Goal: Navigation & Orientation: Find specific page/section

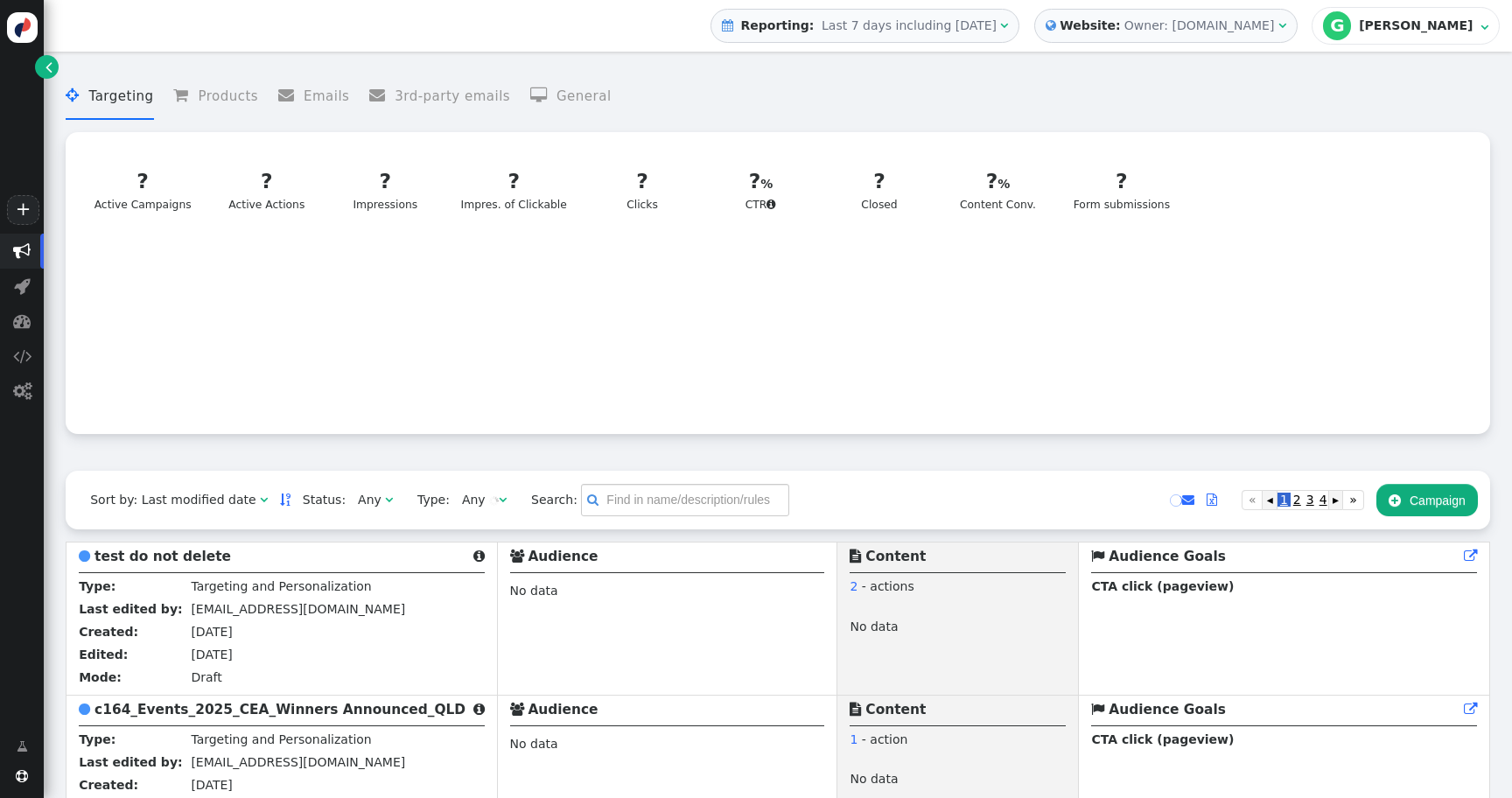
click at [132, 640] on td "Created:" at bounding box center [133, 634] width 107 height 23
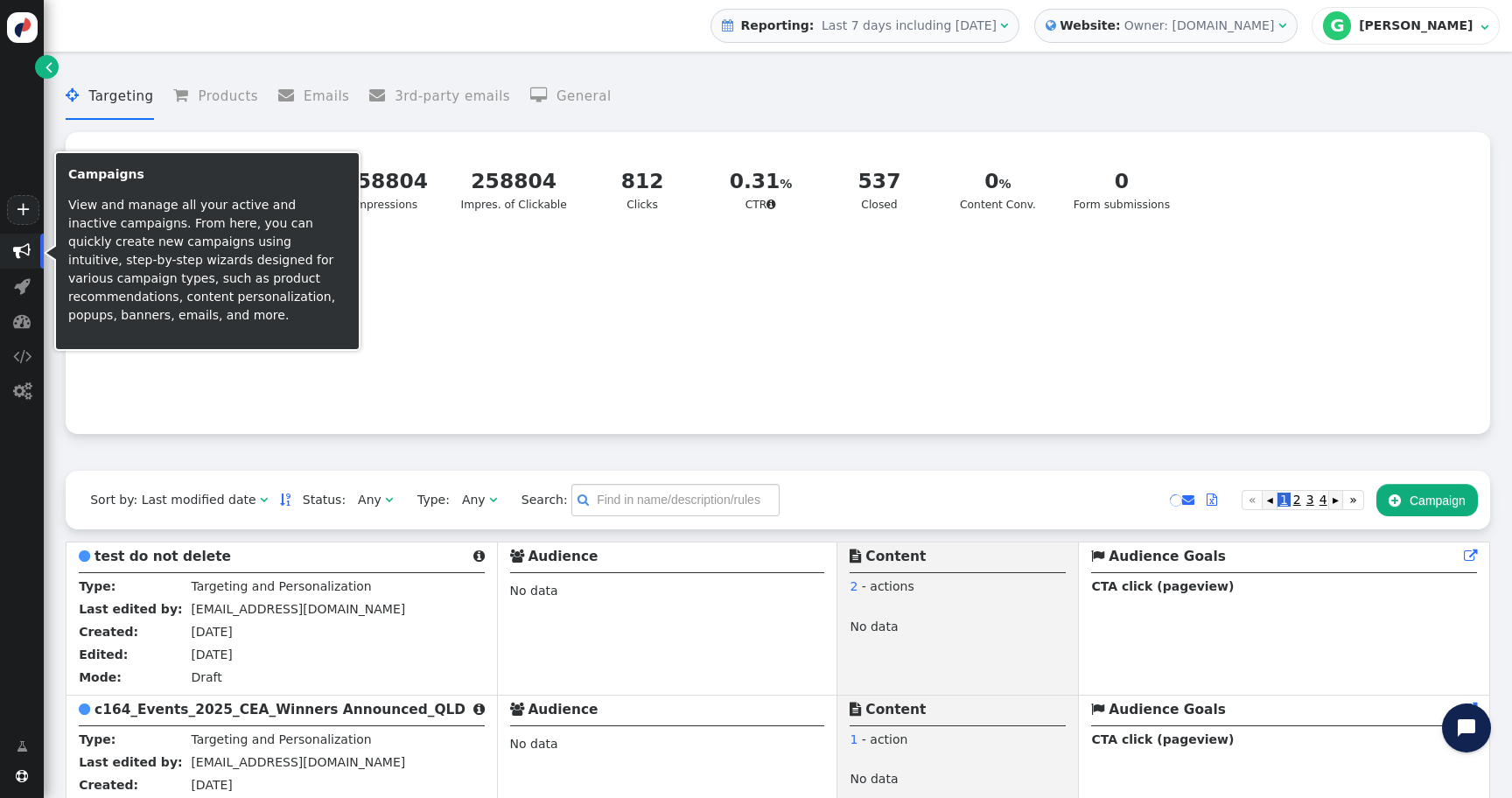
click at [20, 251] on span "" at bounding box center [21, 250] width 17 height 17
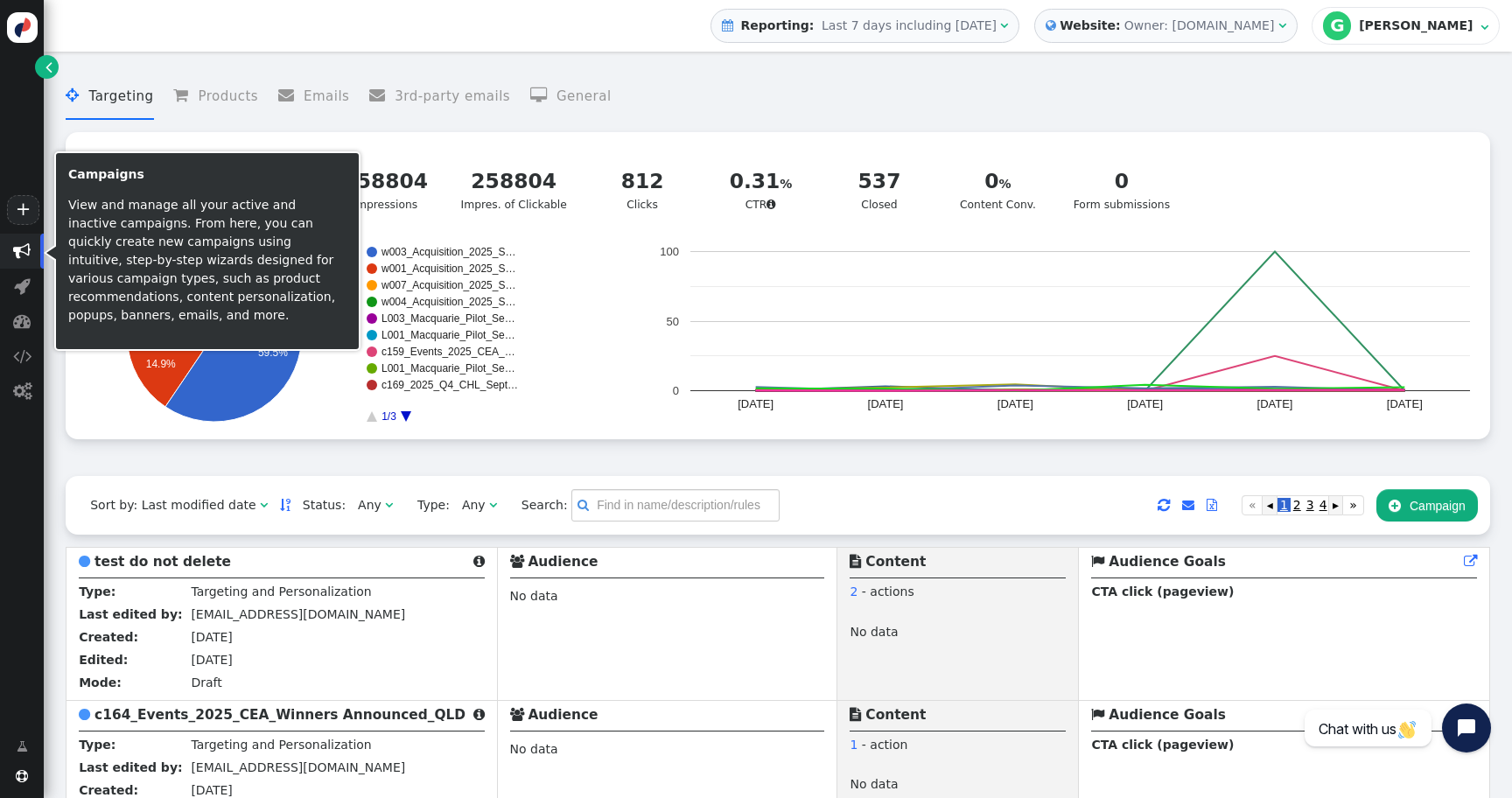
click at [20, 251] on span "" at bounding box center [21, 250] width 17 height 17
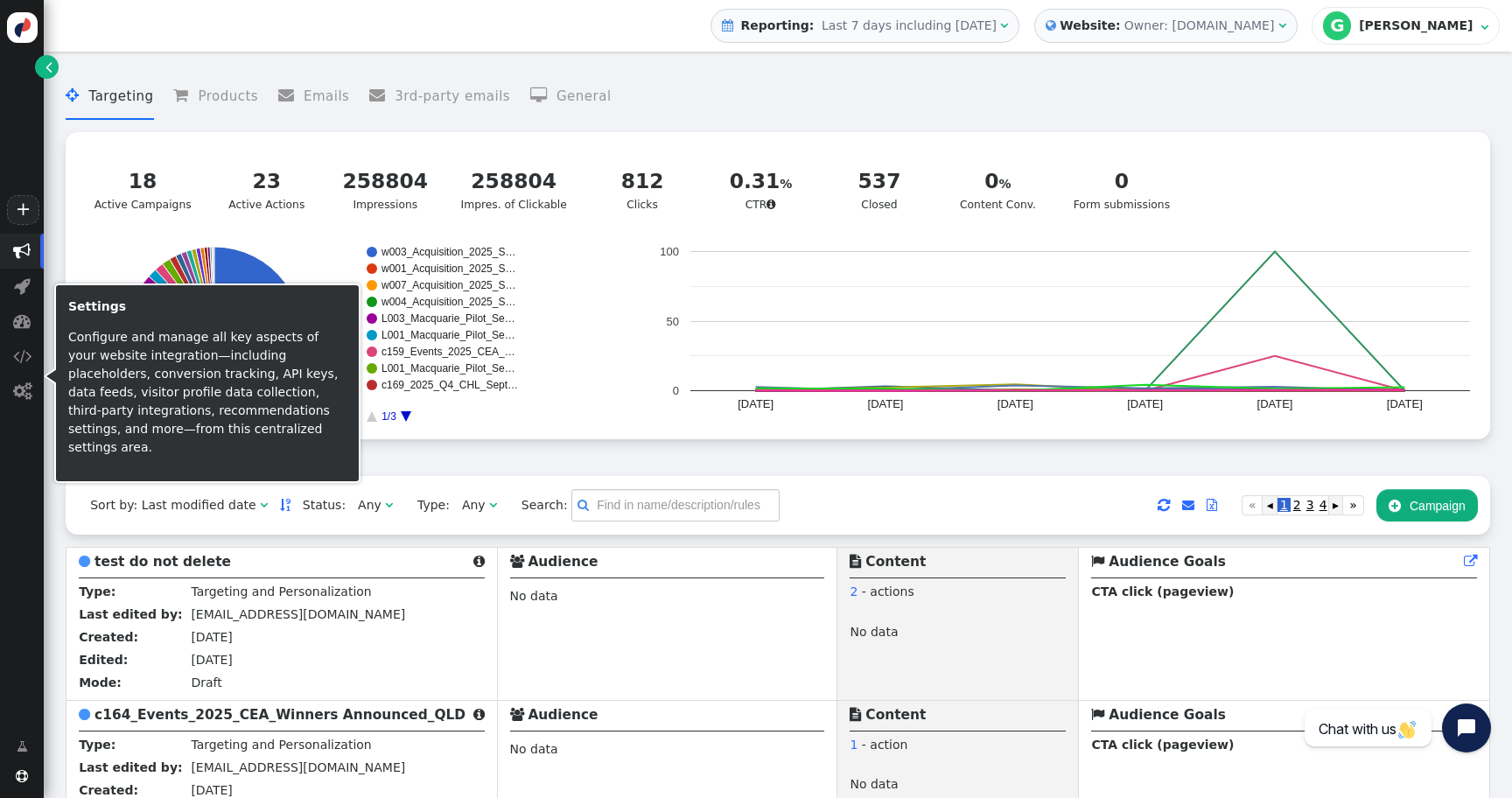
click at [15, 469] on div " Campaigns  Realtime Visitors  Dashboard  Tracker Settings  Settings" at bounding box center [22, 476] width 44 height 484
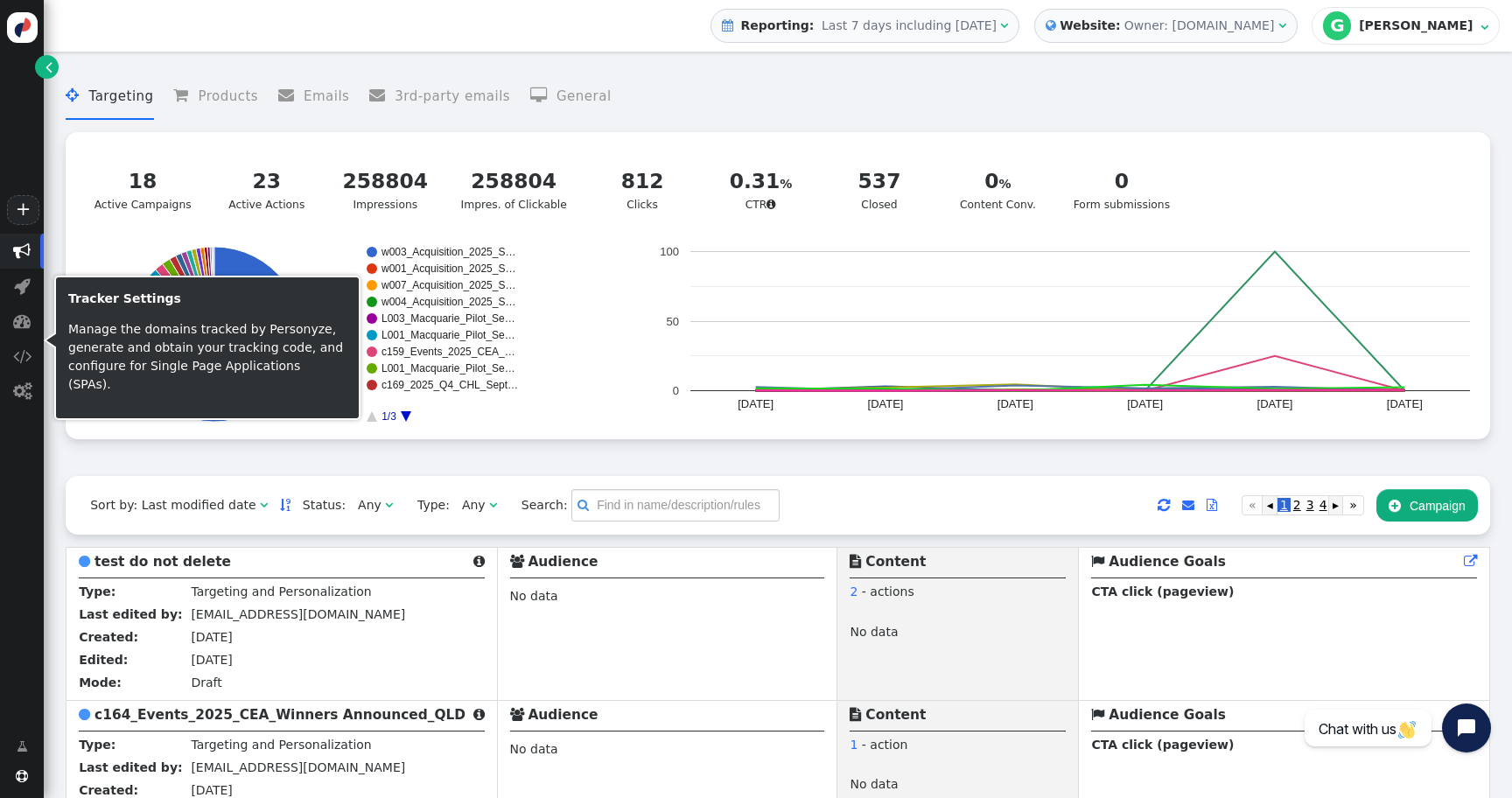
click at [13, 496] on div " Campaigns  Realtime Visitors  Dashboard  Tracker Settings  Settings" at bounding box center [22, 476] width 44 height 484
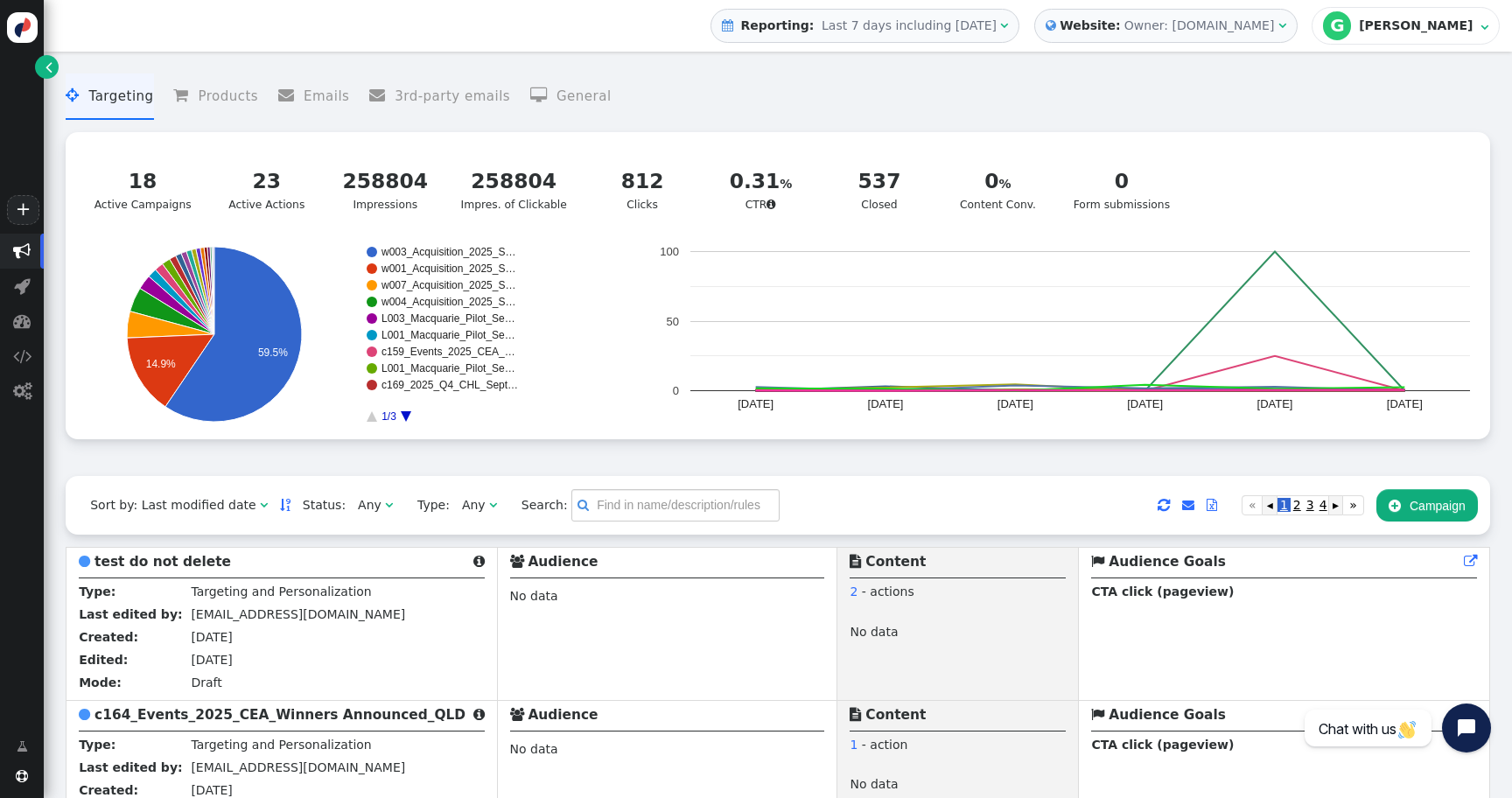
click at [131, 105] on li " Targeting" at bounding box center [109, 96] width 87 height 46
click at [691, 100] on menu " Targeting  Products  Emails  3rd-party emails  General" at bounding box center [778, 96] width 1425 height 46
click at [546, 104] on li " General" at bounding box center [570, 96] width 81 height 46
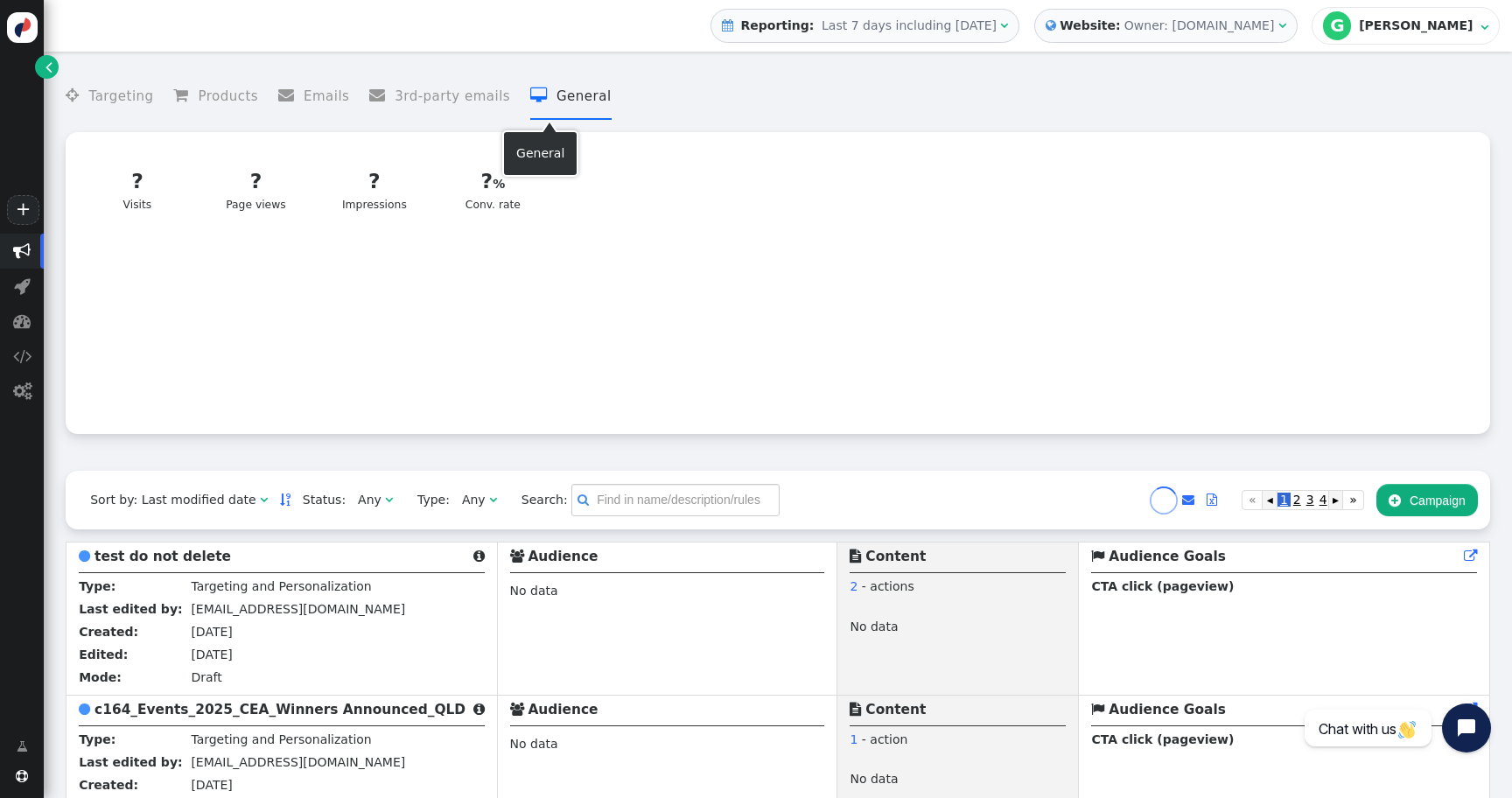
click at [673, 99] on menu " Targeting  Products  Emails  3rd-party emails  General" at bounding box center [778, 96] width 1425 height 46
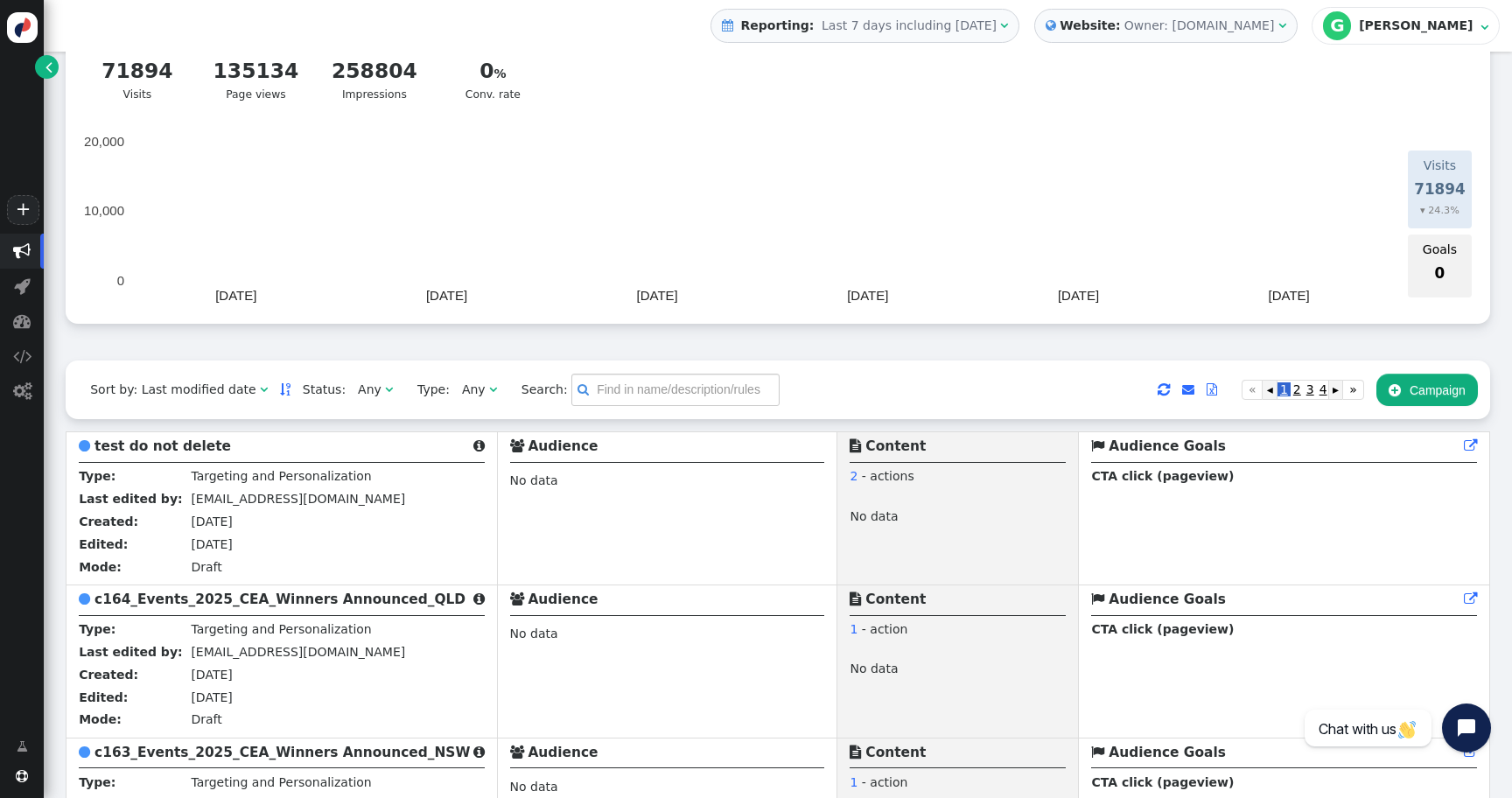
scroll to position [108, 0]
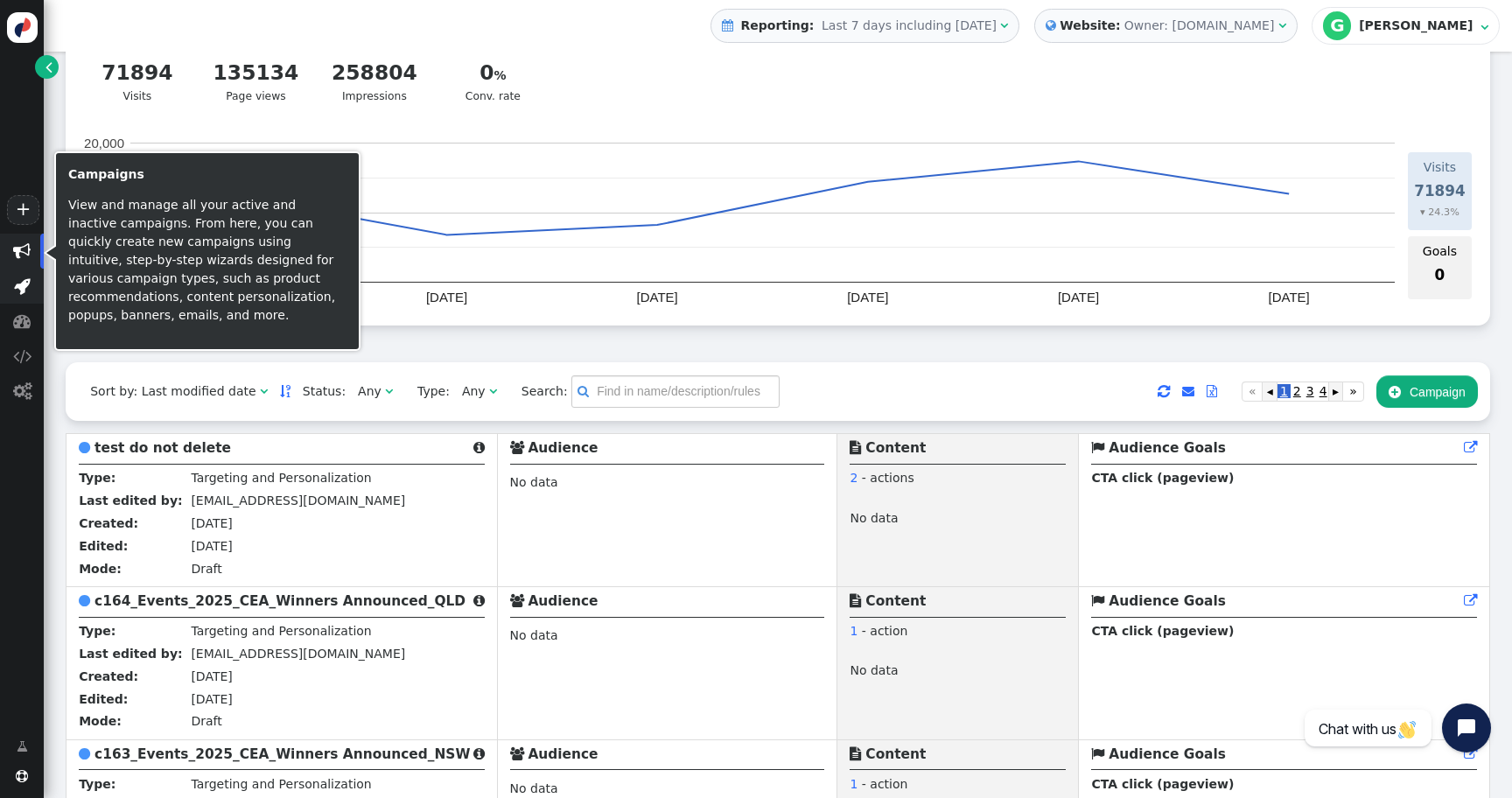
click at [15, 296] on span "" at bounding box center [22, 286] width 44 height 35
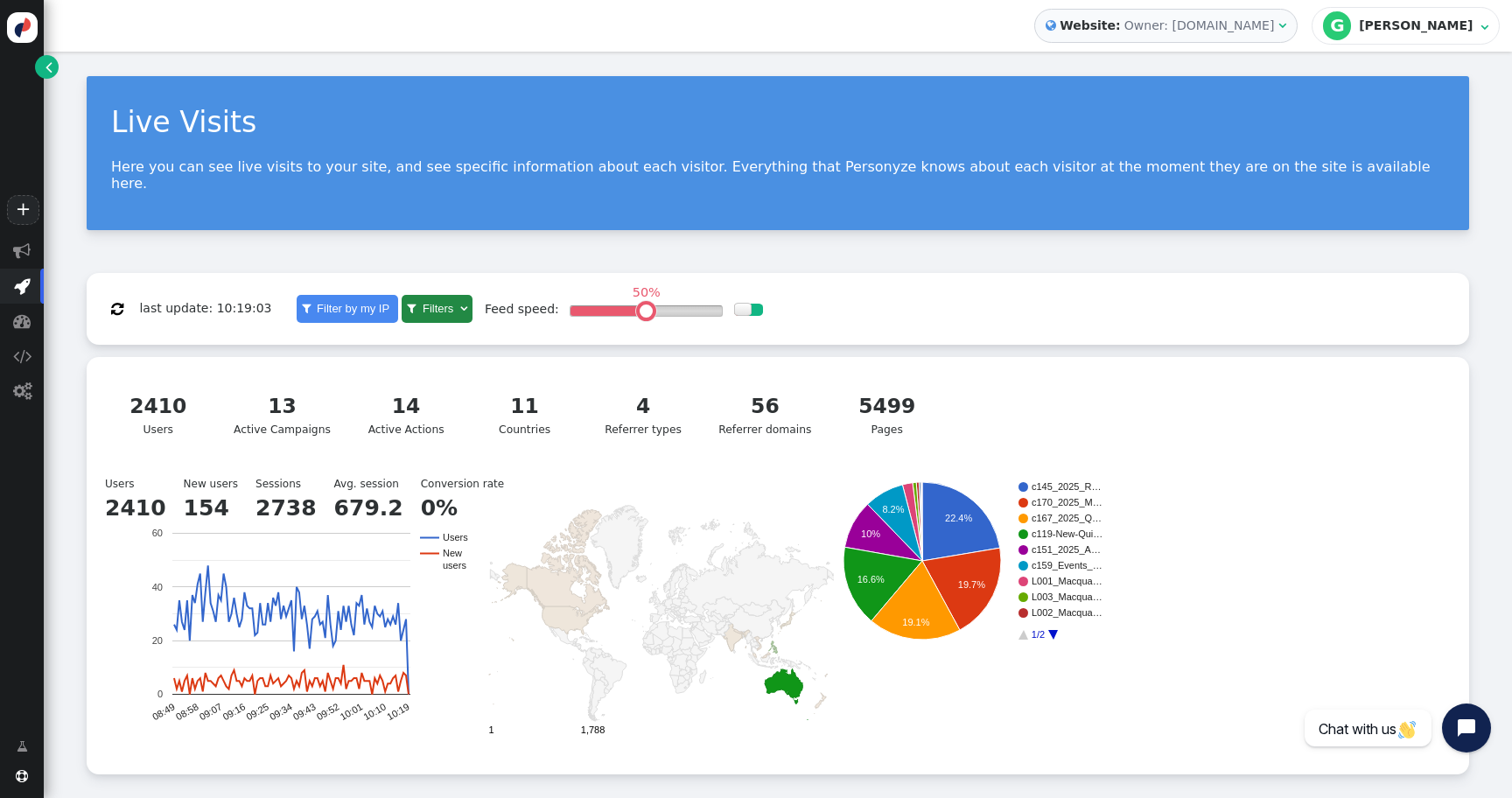
click at [1196, 34] on div "Owner: [DOMAIN_NAME]" at bounding box center [1199, 25] width 150 height 18
click at [920, 11] on div " Reporting: Last 7 days including [DATE]   Website: Owner: [DOMAIN_NAME]  G…" at bounding box center [778, 25] width 1468 height 52
click at [39, 67] on link "" at bounding box center [46, 67] width 24 height 24
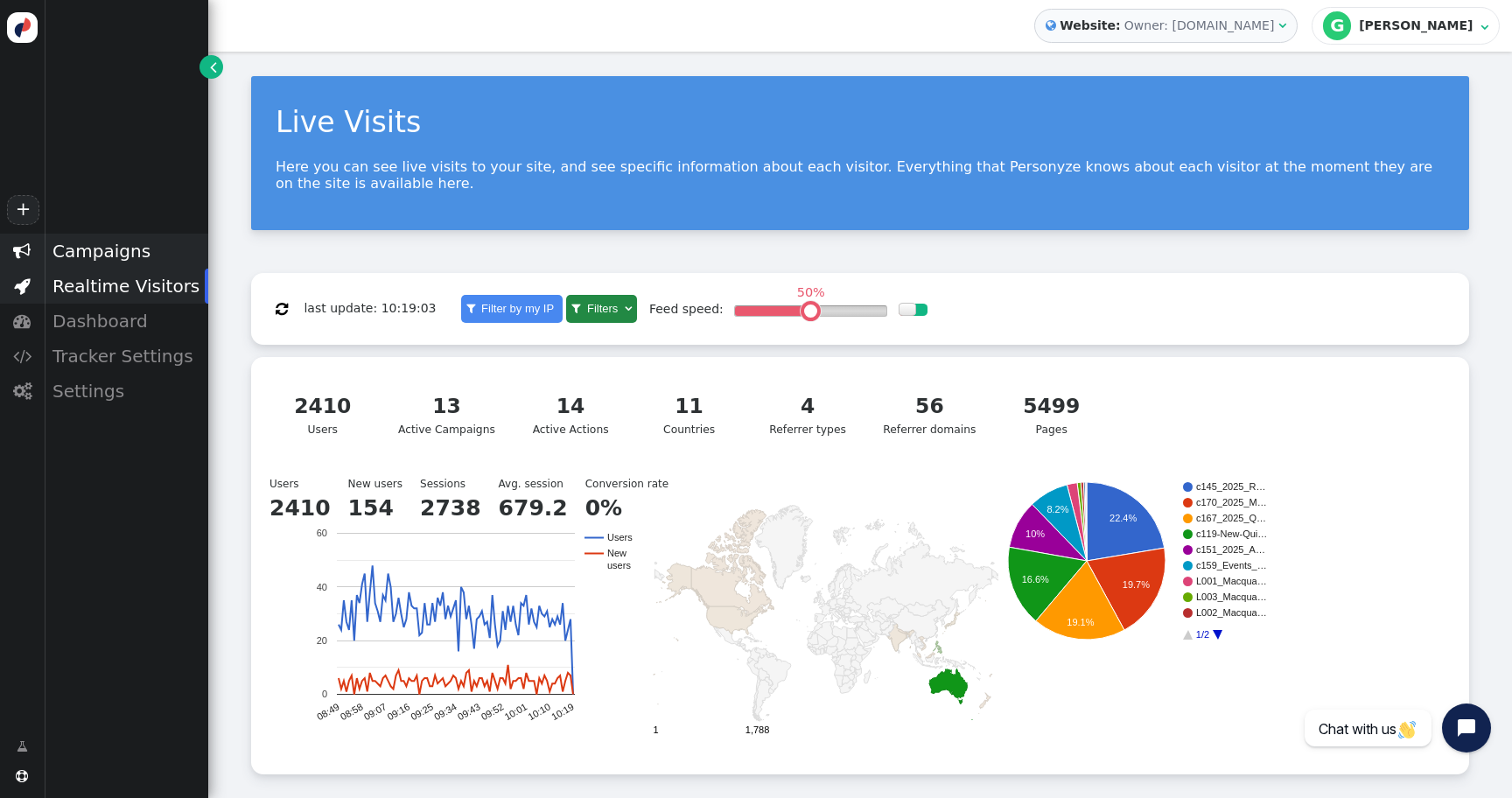
click at [126, 248] on div "Campaigns" at bounding box center [126, 251] width 165 height 35
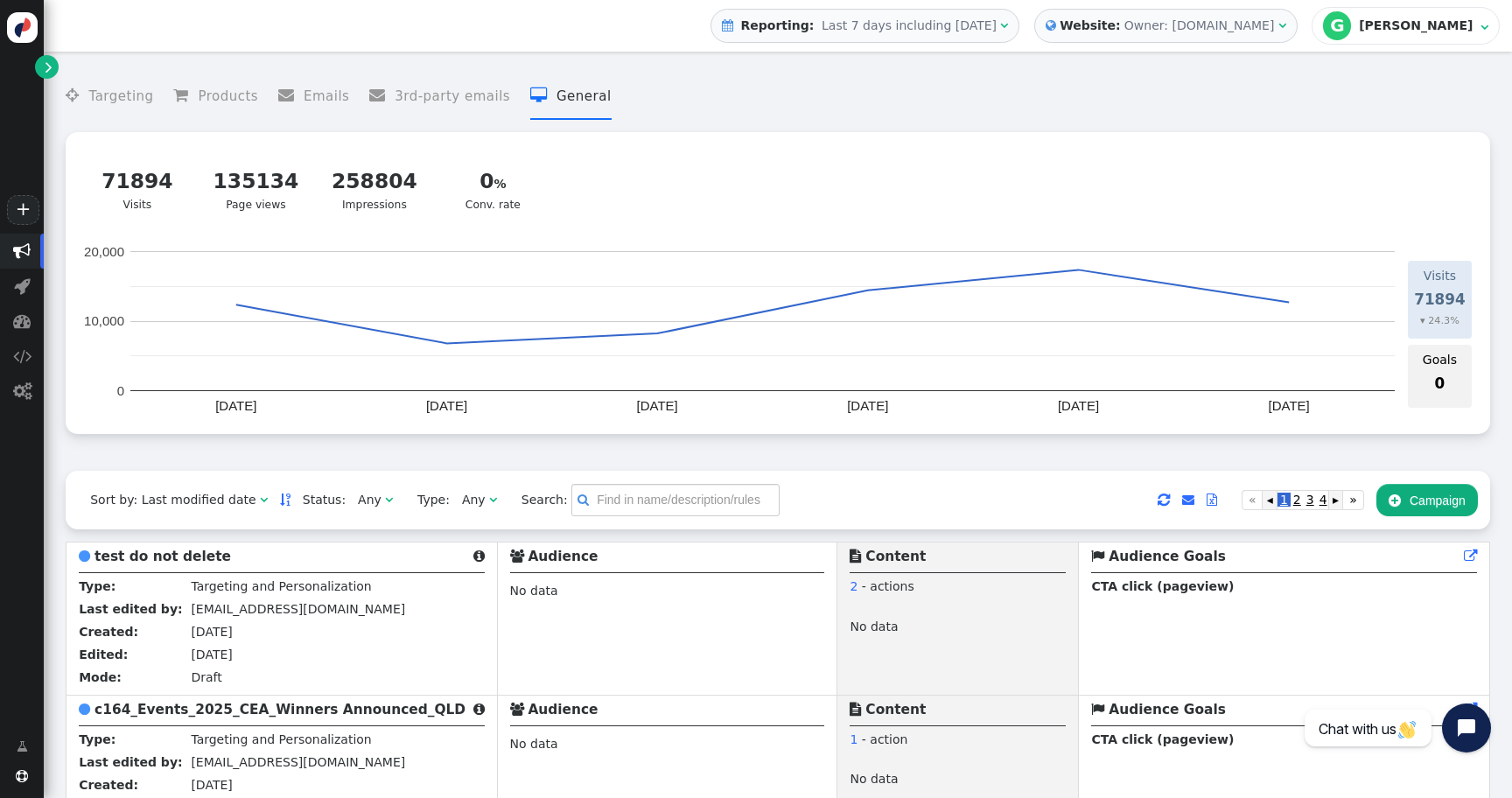
click at [47, 72] on span "" at bounding box center [49, 66] width 7 height 18
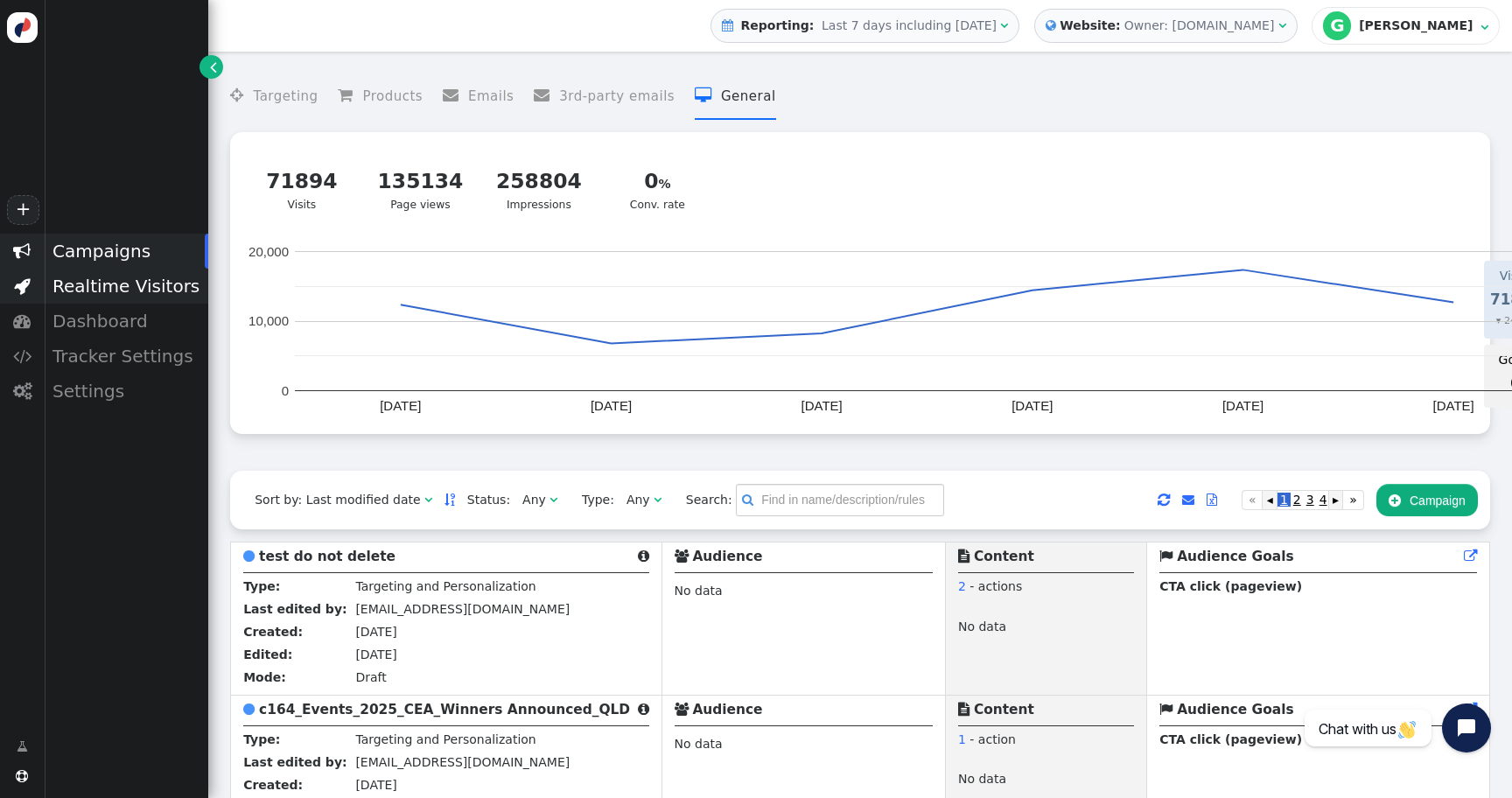
click at [135, 288] on div "Realtime Visitors" at bounding box center [126, 286] width 165 height 35
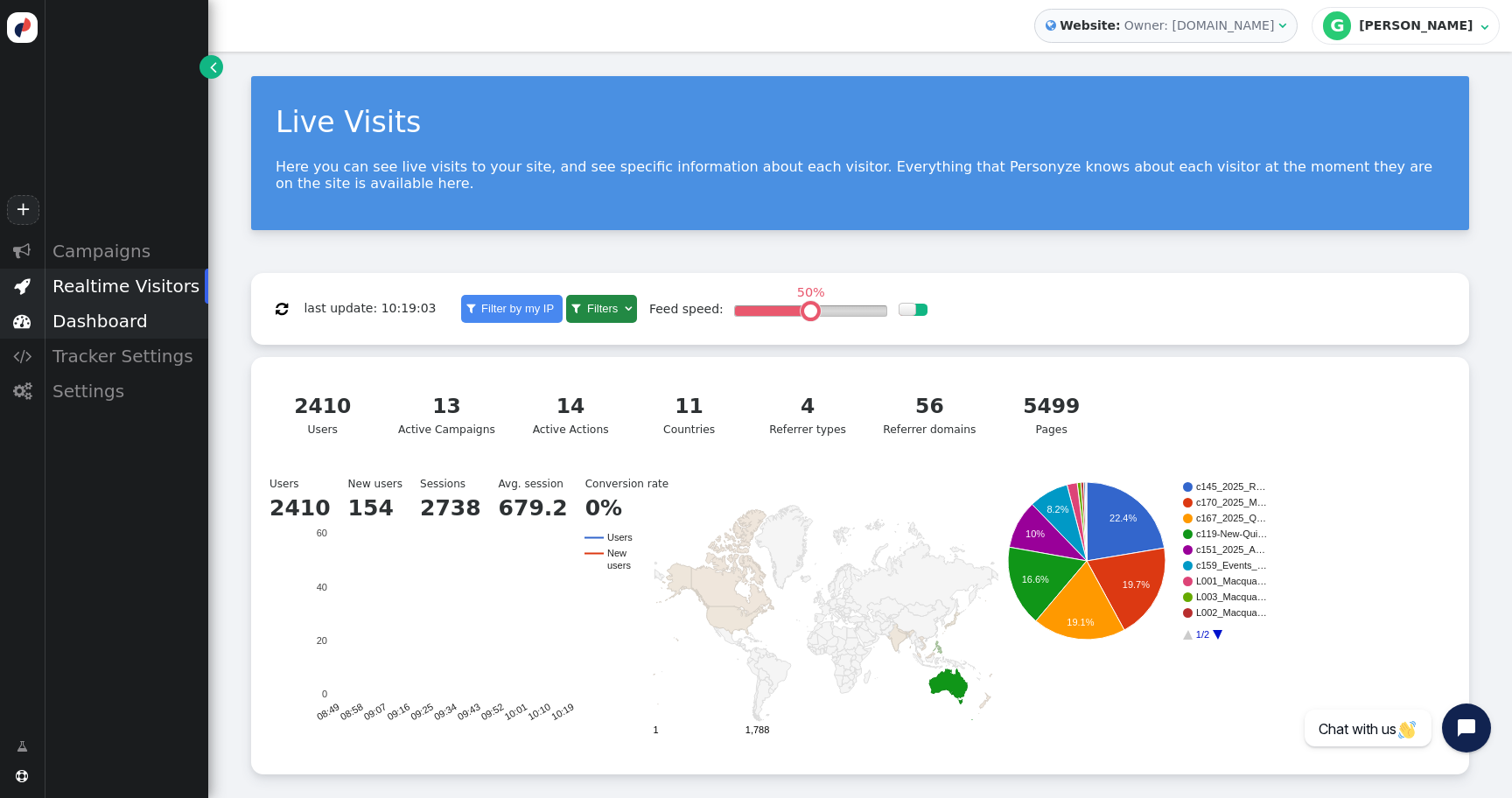
click at [115, 322] on div "Dashboard" at bounding box center [126, 321] width 165 height 35
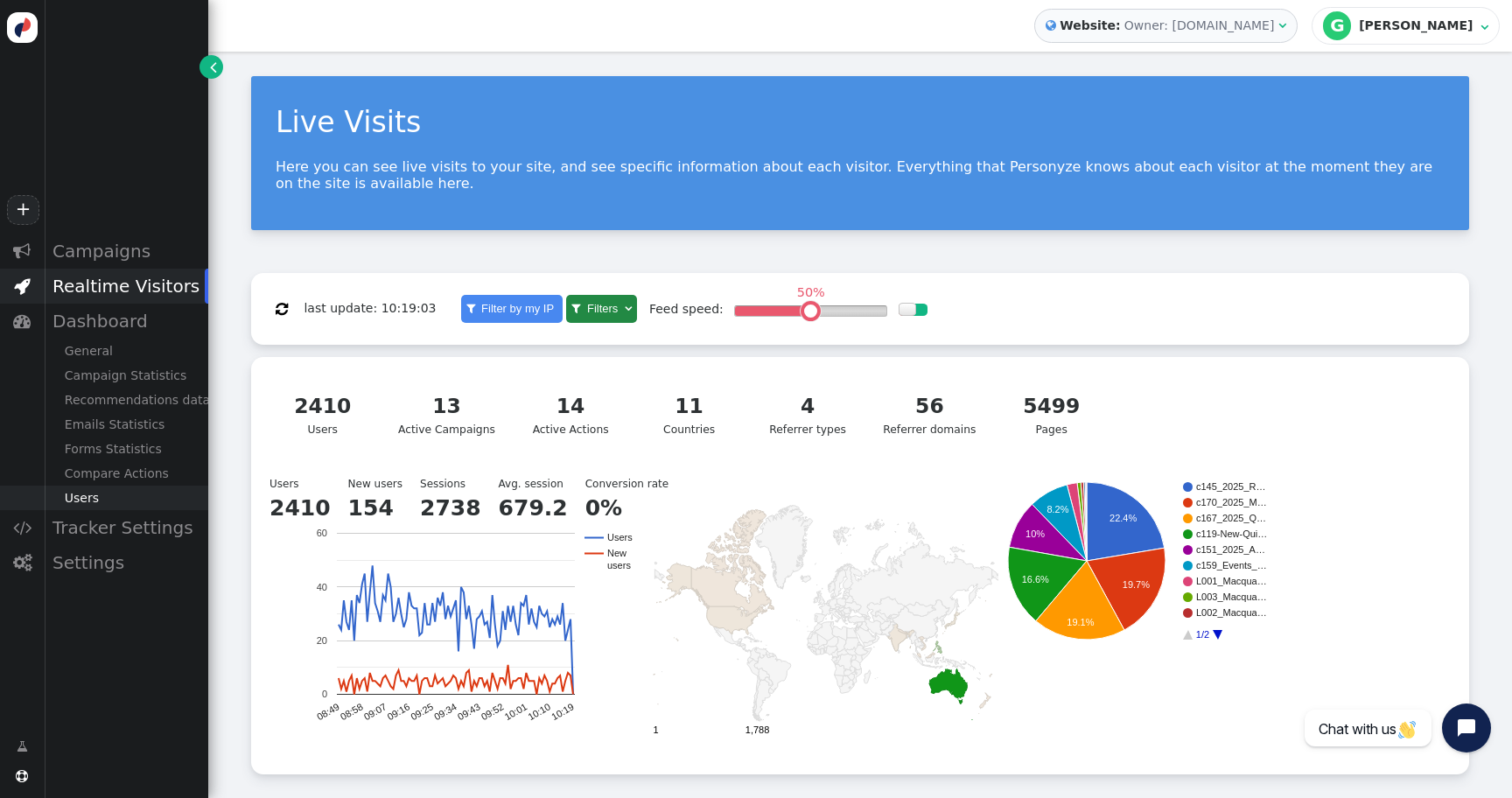
click at [80, 494] on div "Users" at bounding box center [126, 498] width 165 height 25
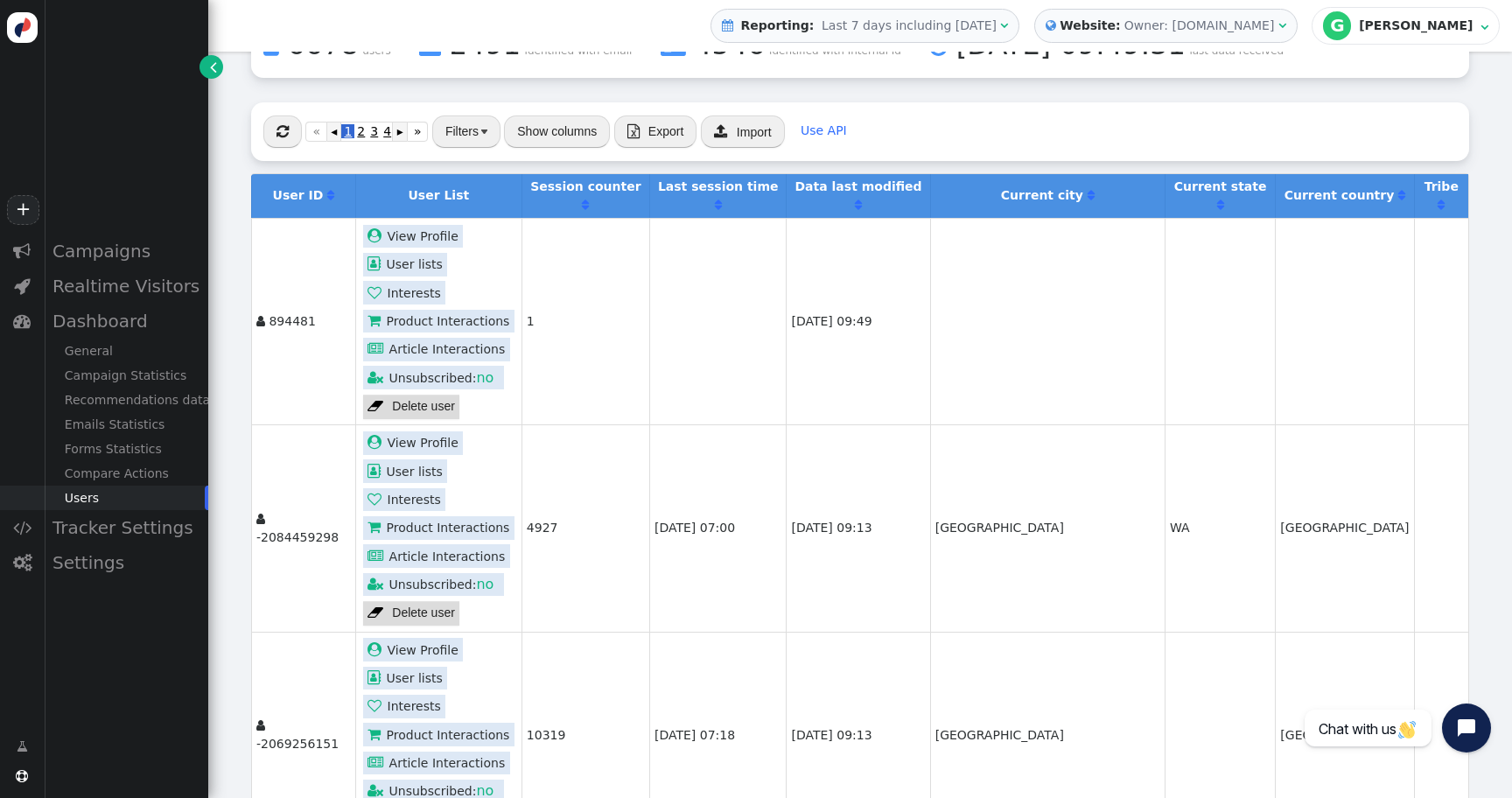
scroll to position [246, 0]
click at [560, 132] on button "Show columns" at bounding box center [557, 130] width 106 height 32
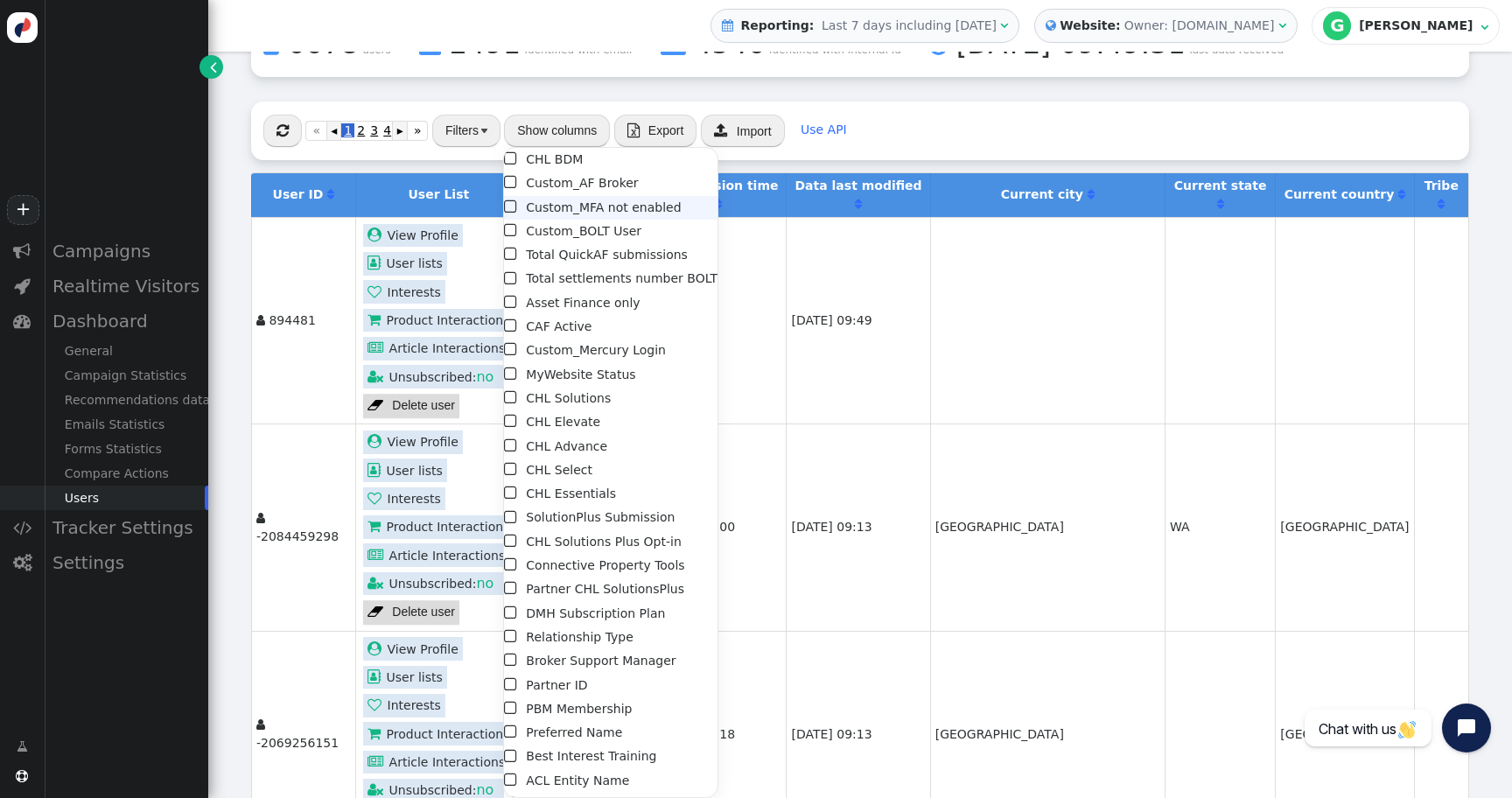
scroll to position [370, 0]
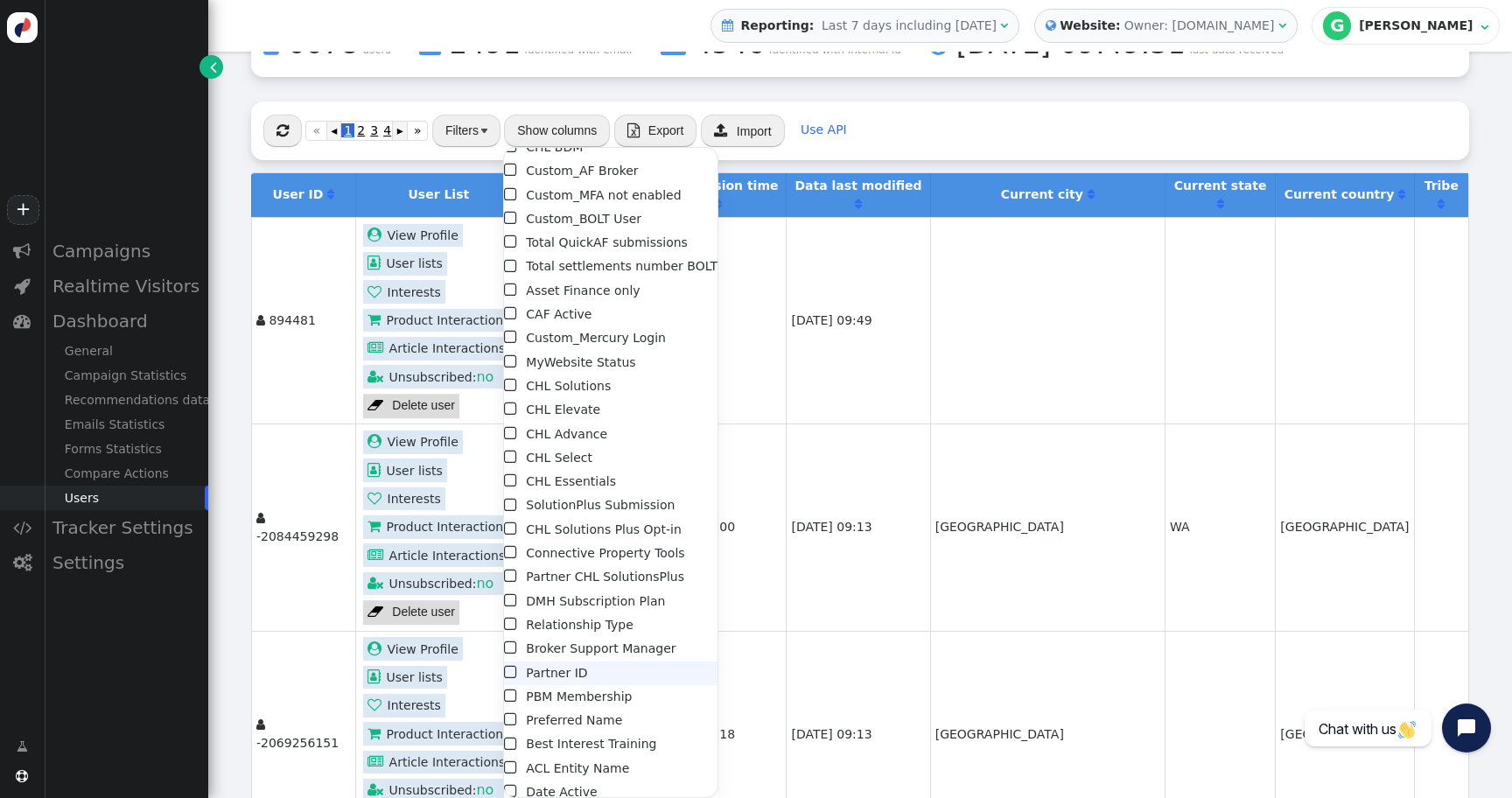
click at [508, 674] on span "" at bounding box center [511, 672] width 15 height 24
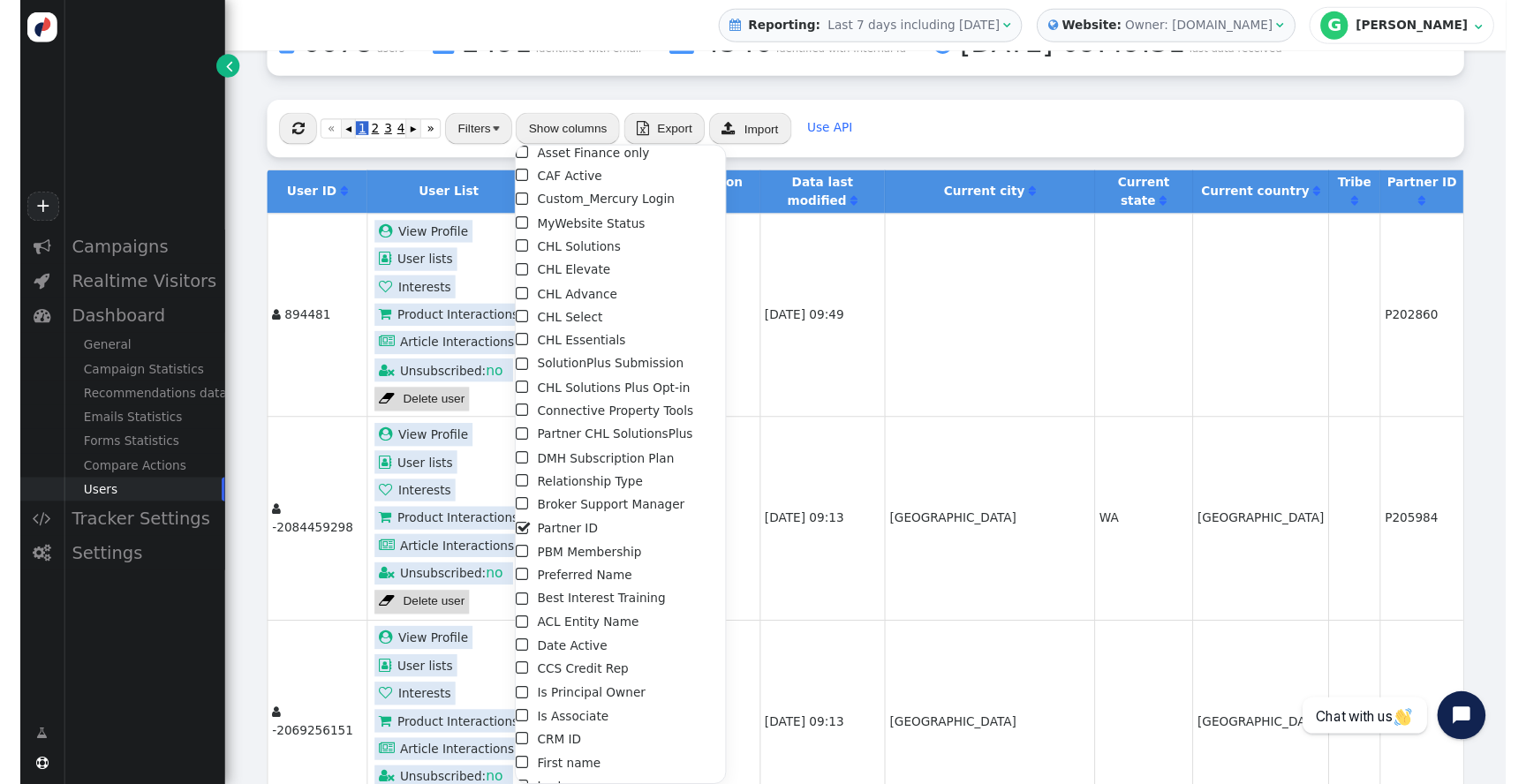
scroll to position [529, 0]
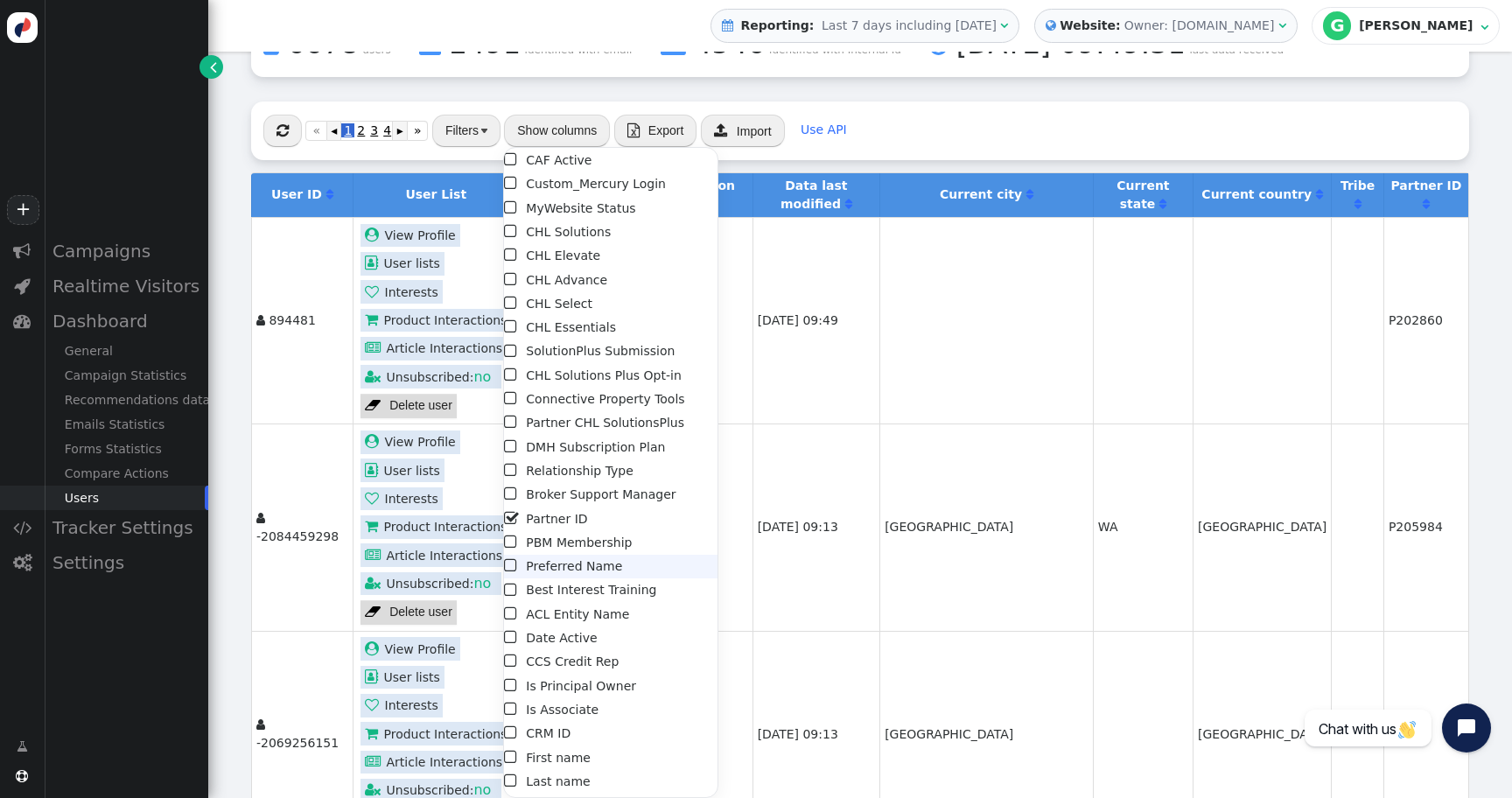
click at [515, 568] on span "" at bounding box center [511, 566] width 15 height 24
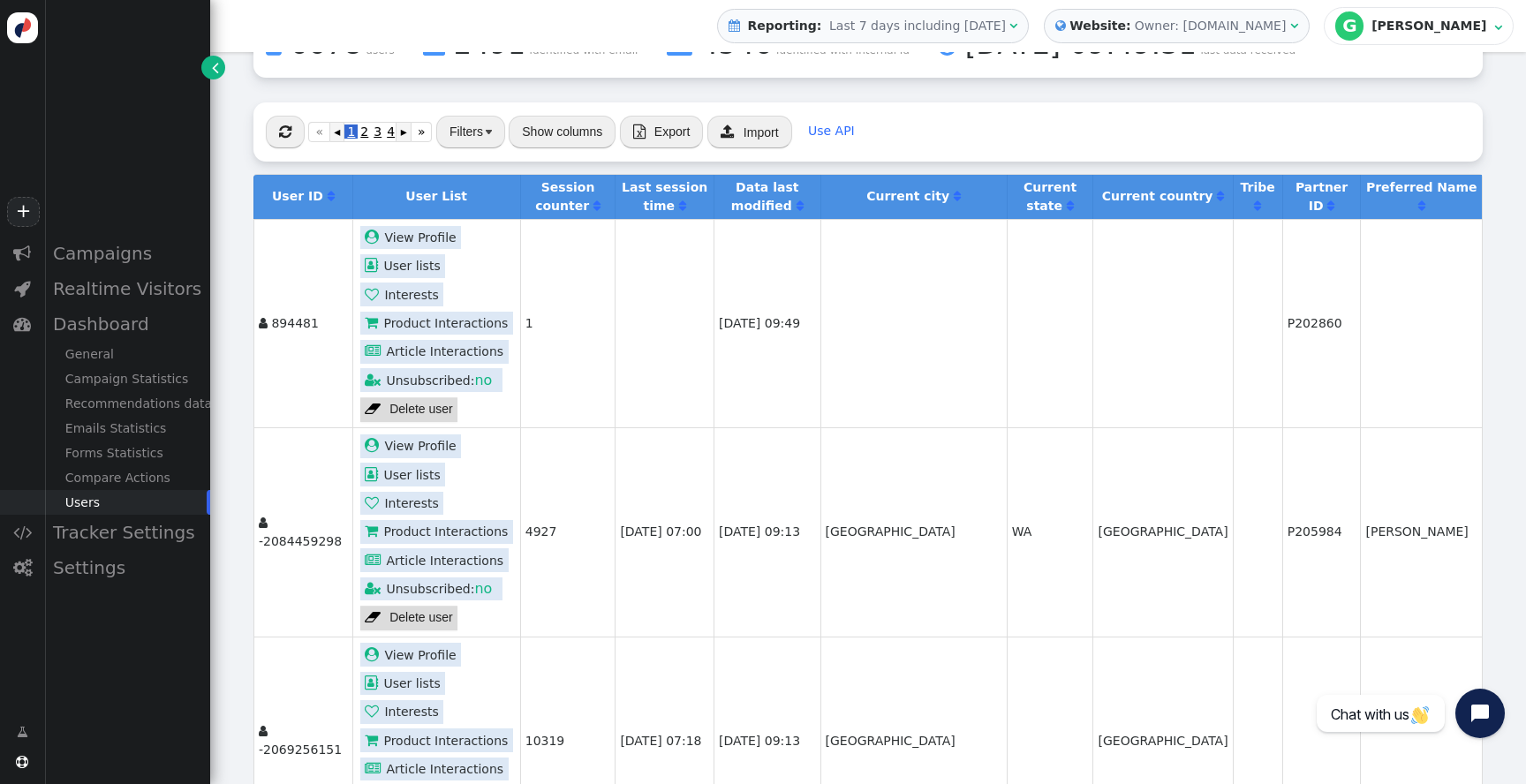
click at [542, 132] on button "Show columns" at bounding box center [562, 131] width 107 height 32
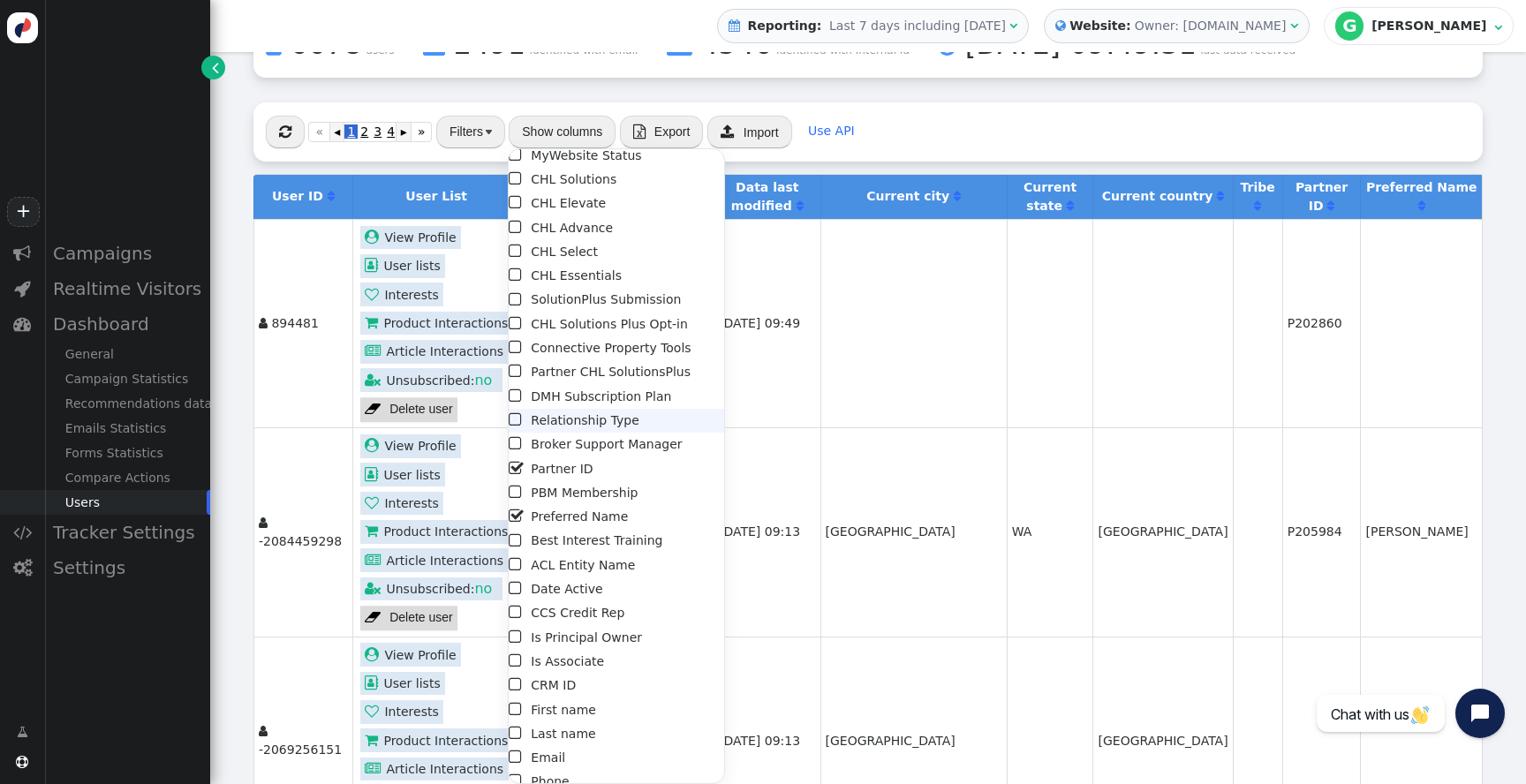
scroll to position [597, 0]
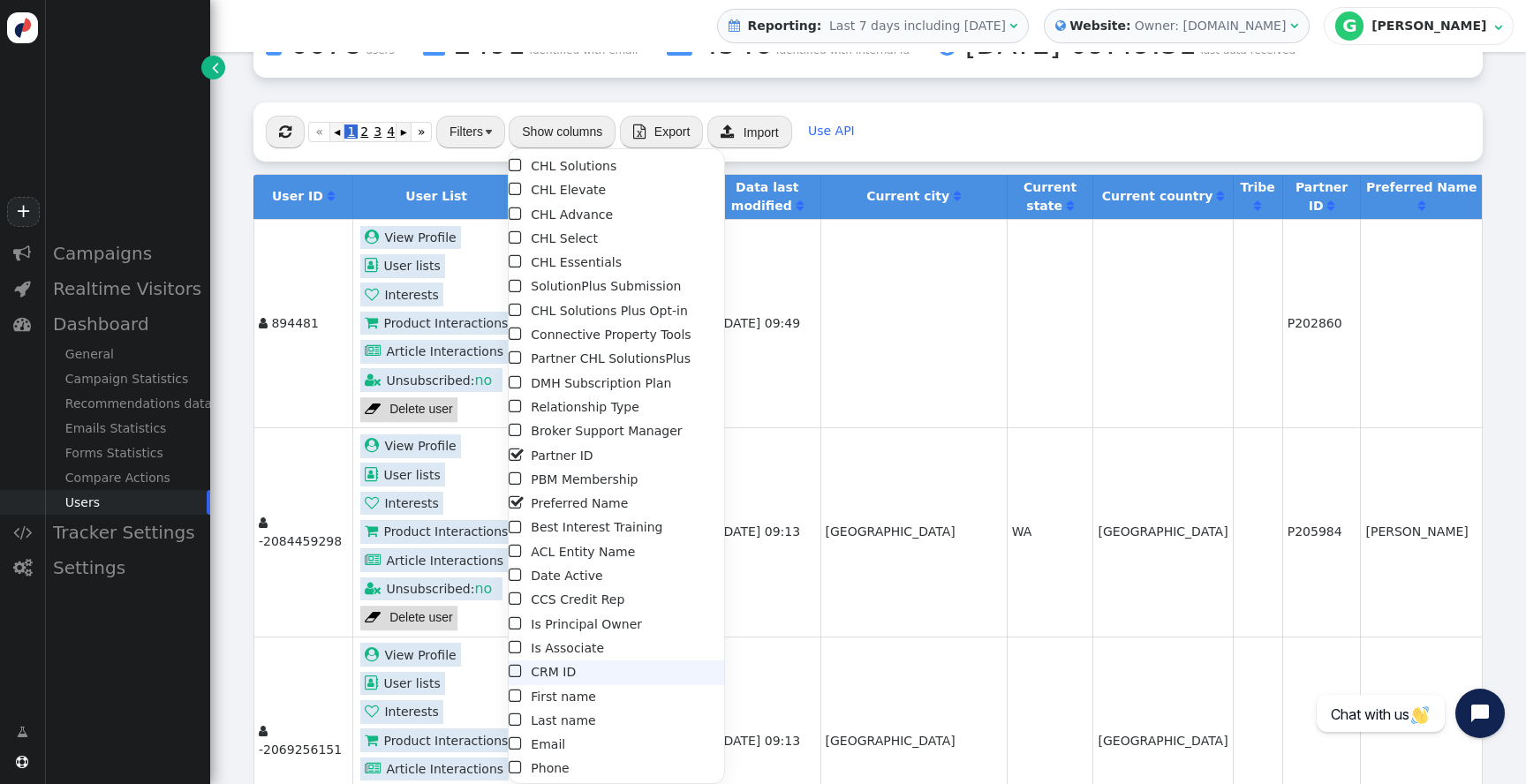
click at [513, 675] on span "" at bounding box center [516, 671] width 16 height 24
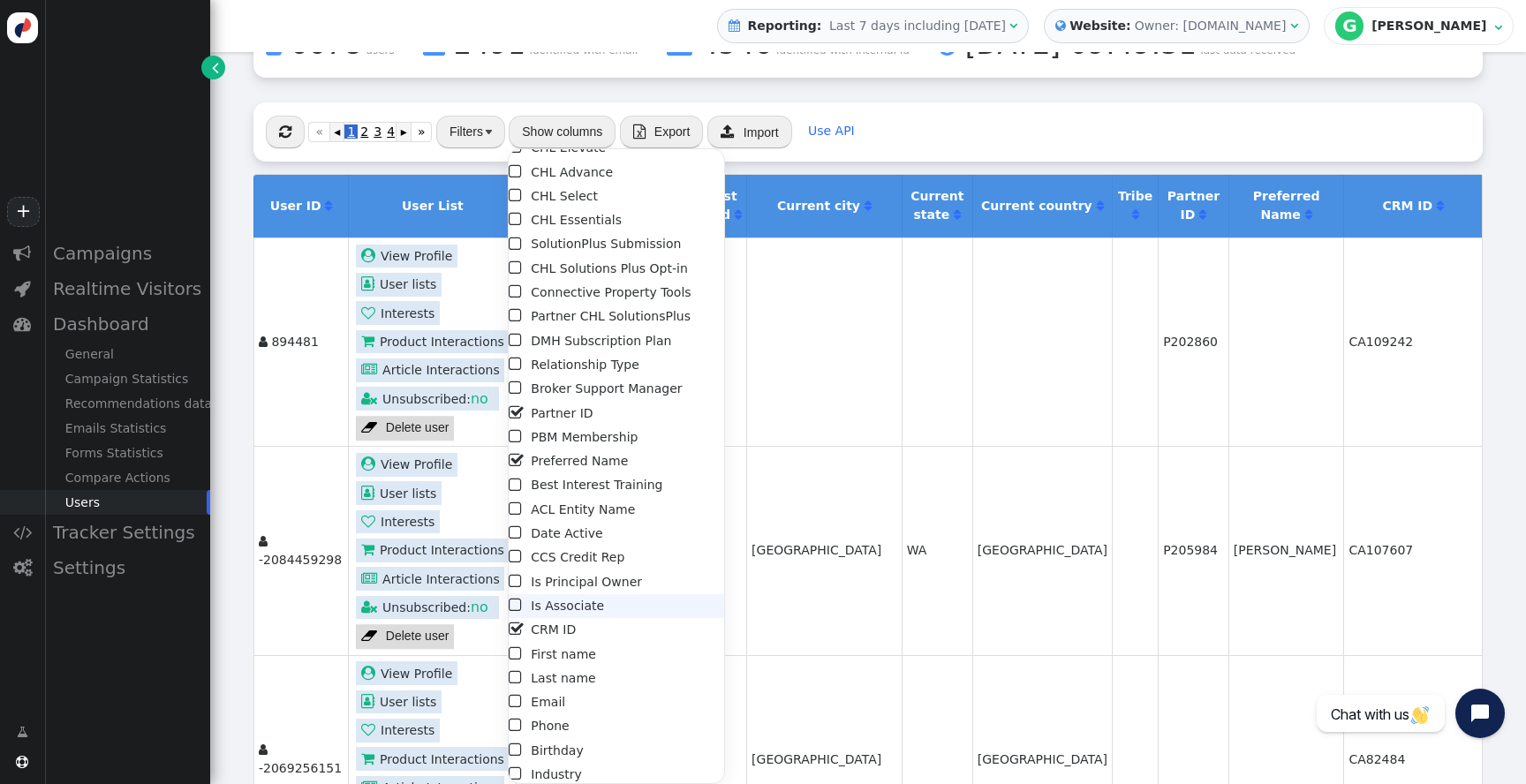
scroll to position [642, 0]
click at [519, 670] on span "" at bounding box center [516, 675] width 16 height 24
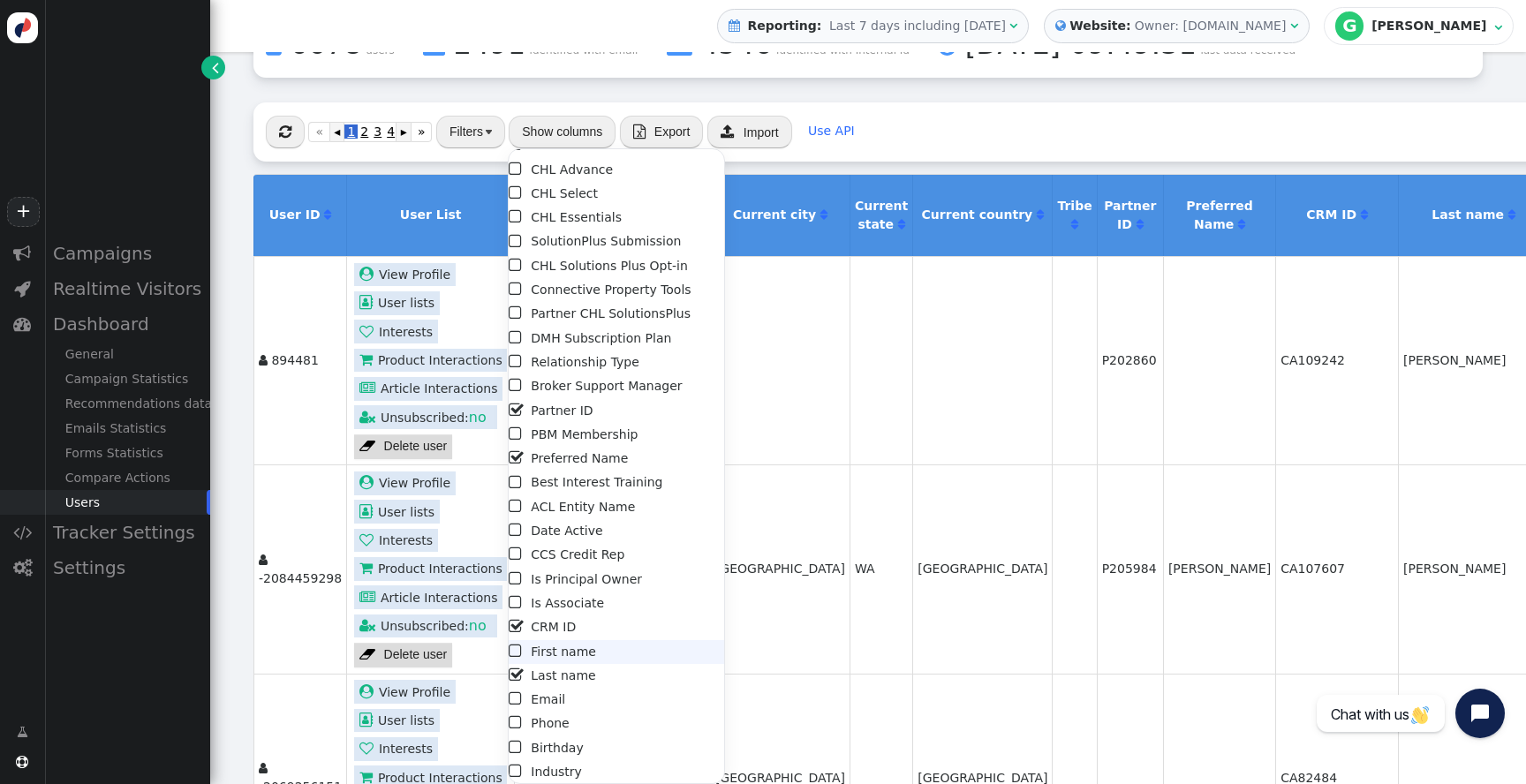
click at [514, 648] on span "" at bounding box center [516, 651] width 16 height 24
click at [512, 701] on span "" at bounding box center [516, 699] width 16 height 24
click at [1145, 118] on div " « ◂ 1 2 3 4 5 6 7 8 9 10 11 12 13 14 15 16 17 18 19 20 21 ▸ » Filters Show co…" at bounding box center [1029, 132] width 1553 height 59
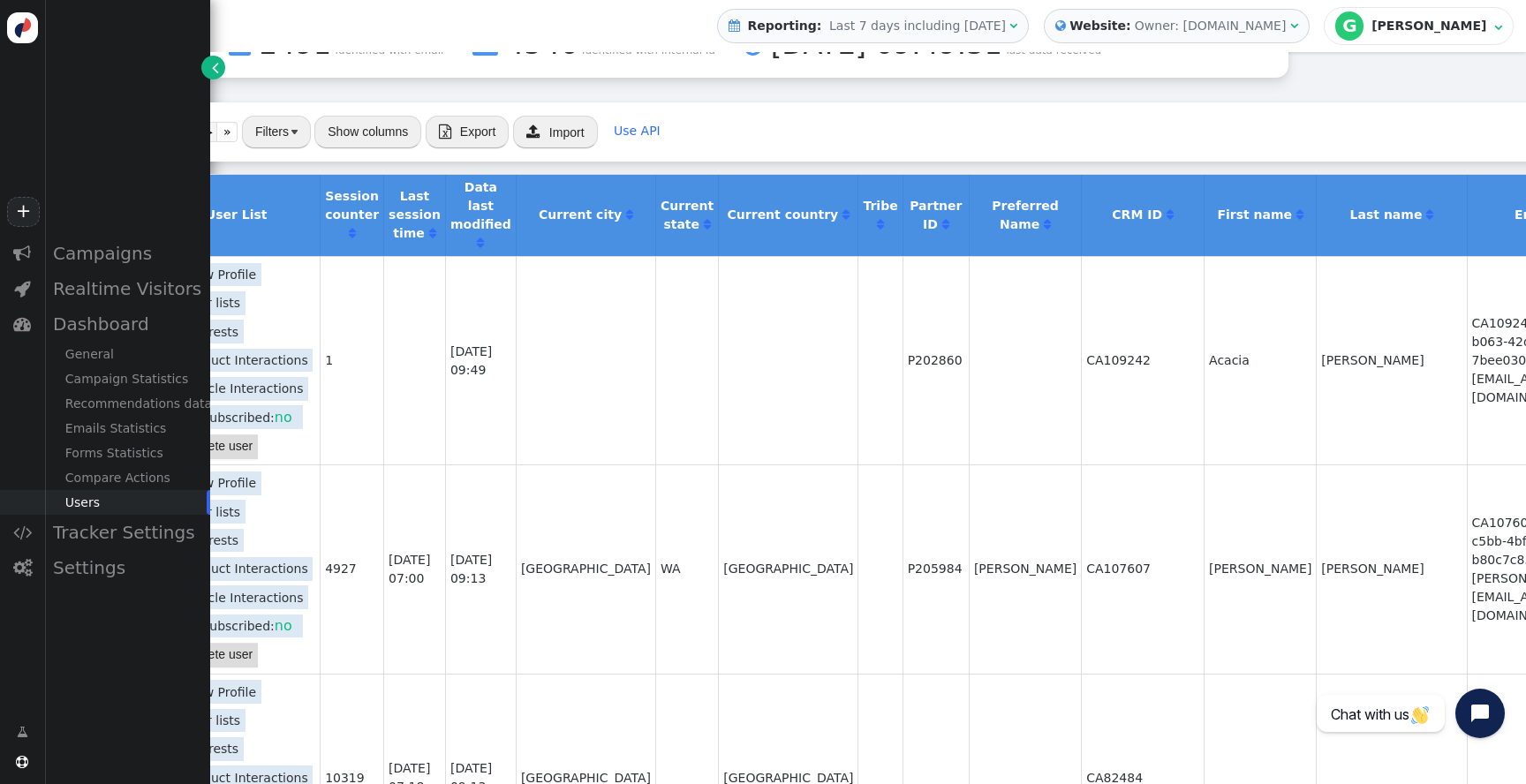
scroll to position [248, 0]
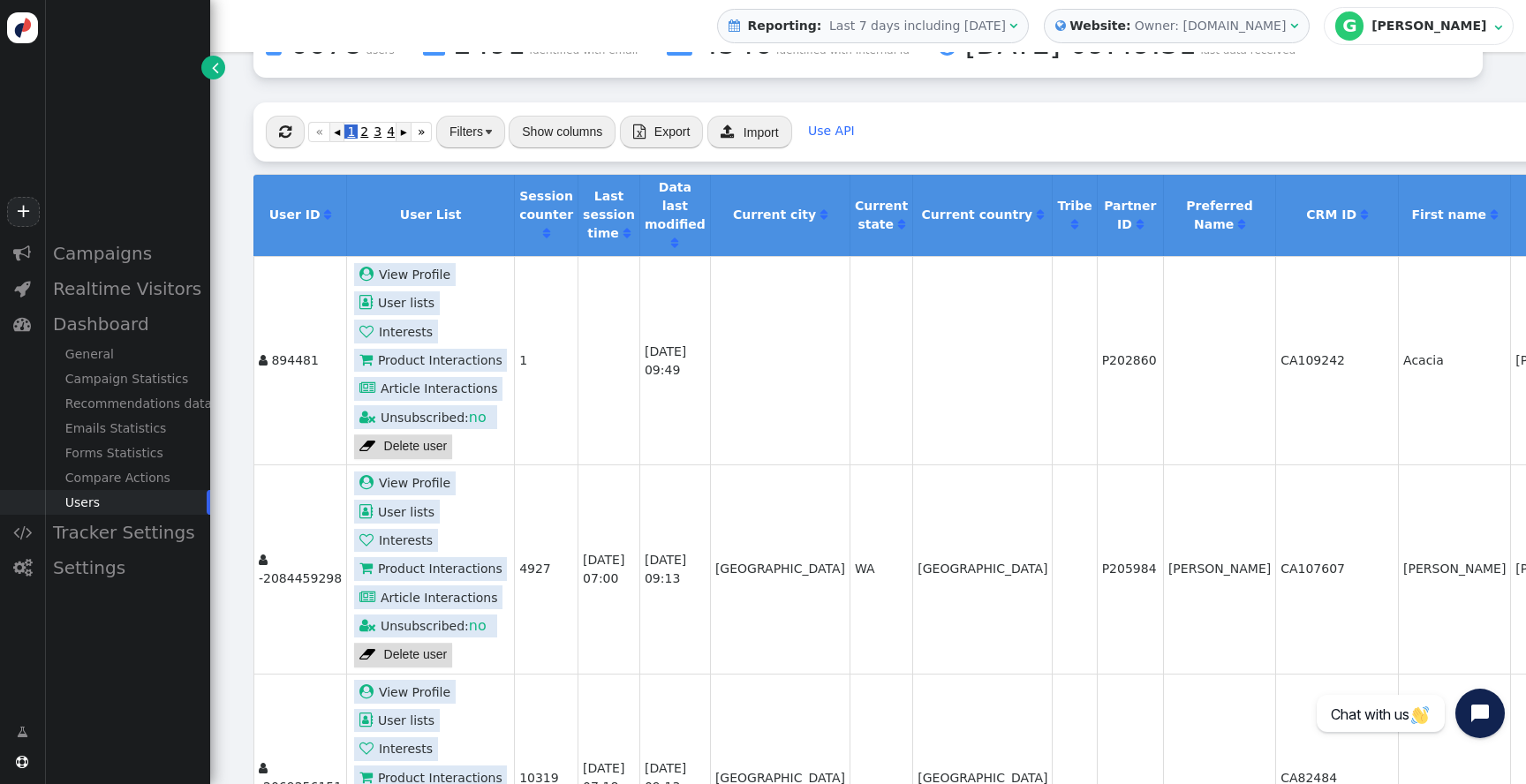
click at [489, 126] on button "Filters" at bounding box center [470, 131] width 69 height 32
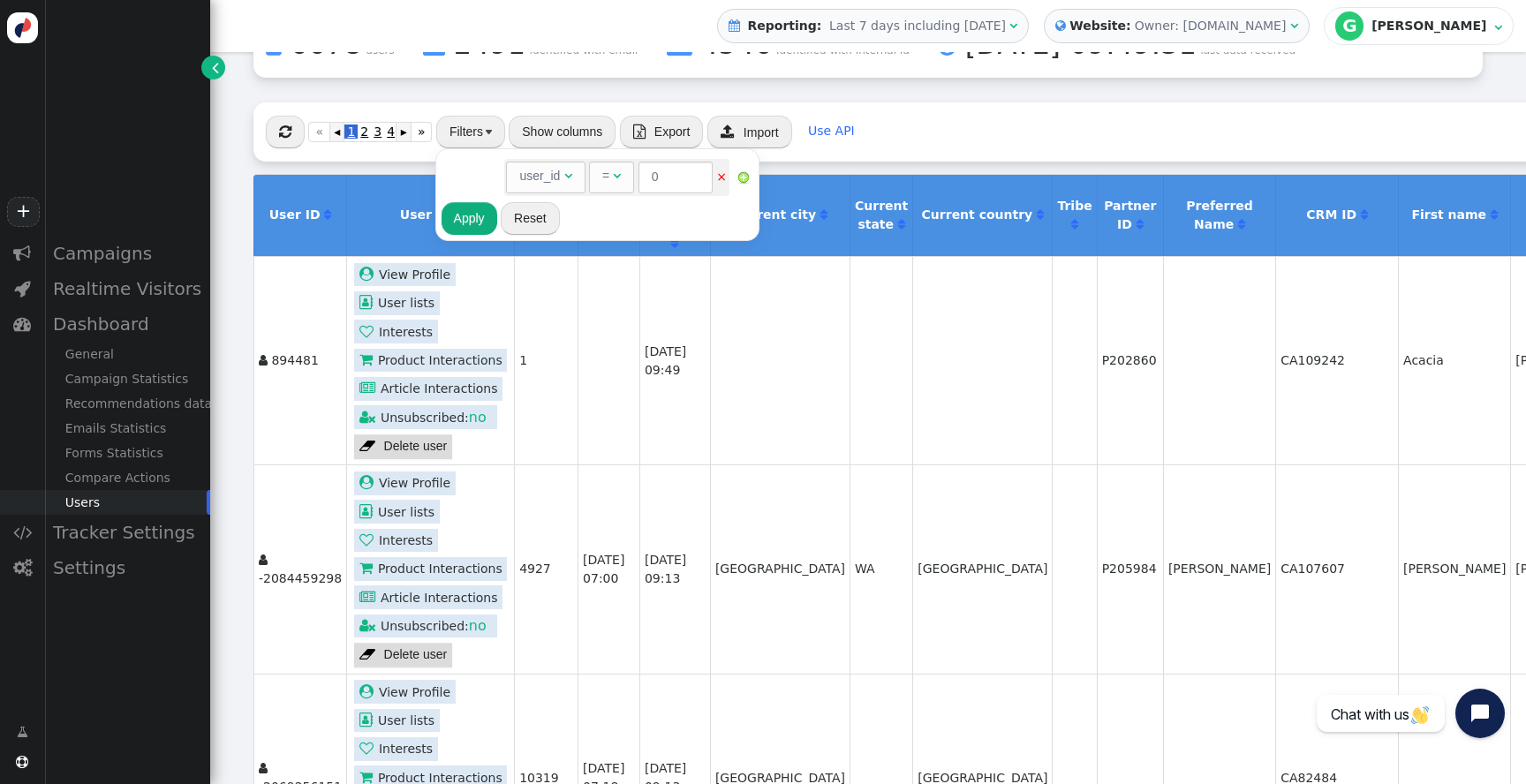
click at [976, 130] on div " « ◂ 1 2 3 4 5 6 7 8 9 10 11 12 13 14 15 16 17 18 19 20 21 ▸ » Filters Show co…" at bounding box center [1029, 132] width 1553 height 59
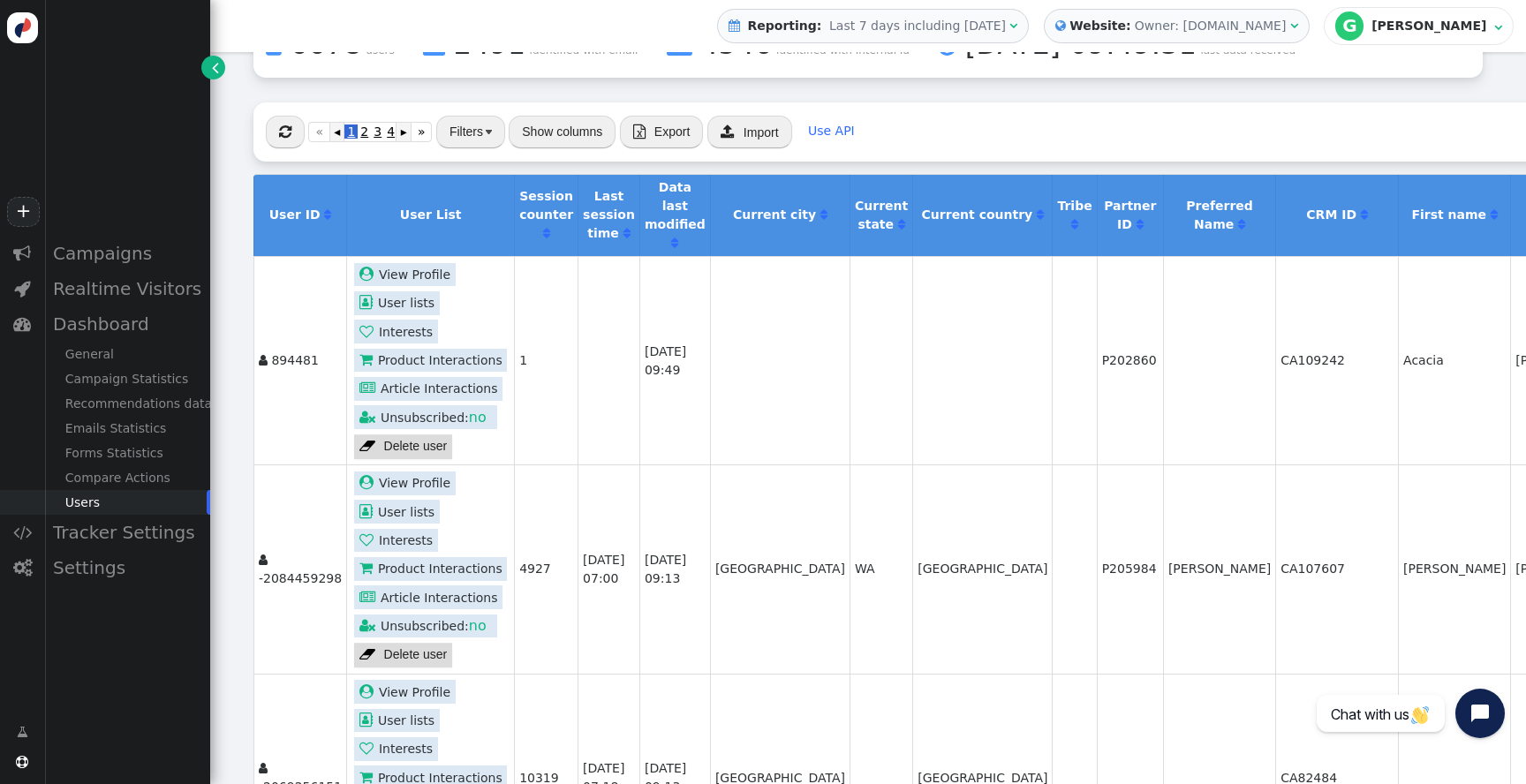
click at [103, 643] on div " Campaigns  Realtime Visitors  Dashboard General Campaign Statistics Recomme…" at bounding box center [105, 469] width 210 height 467
click at [96, 676] on div " Campaigns  Realtime Visitors  Dashboard General Campaign Statistics Recomme…" at bounding box center [105, 469] width 210 height 467
click at [110, 260] on div "Campaigns" at bounding box center [127, 253] width 166 height 35
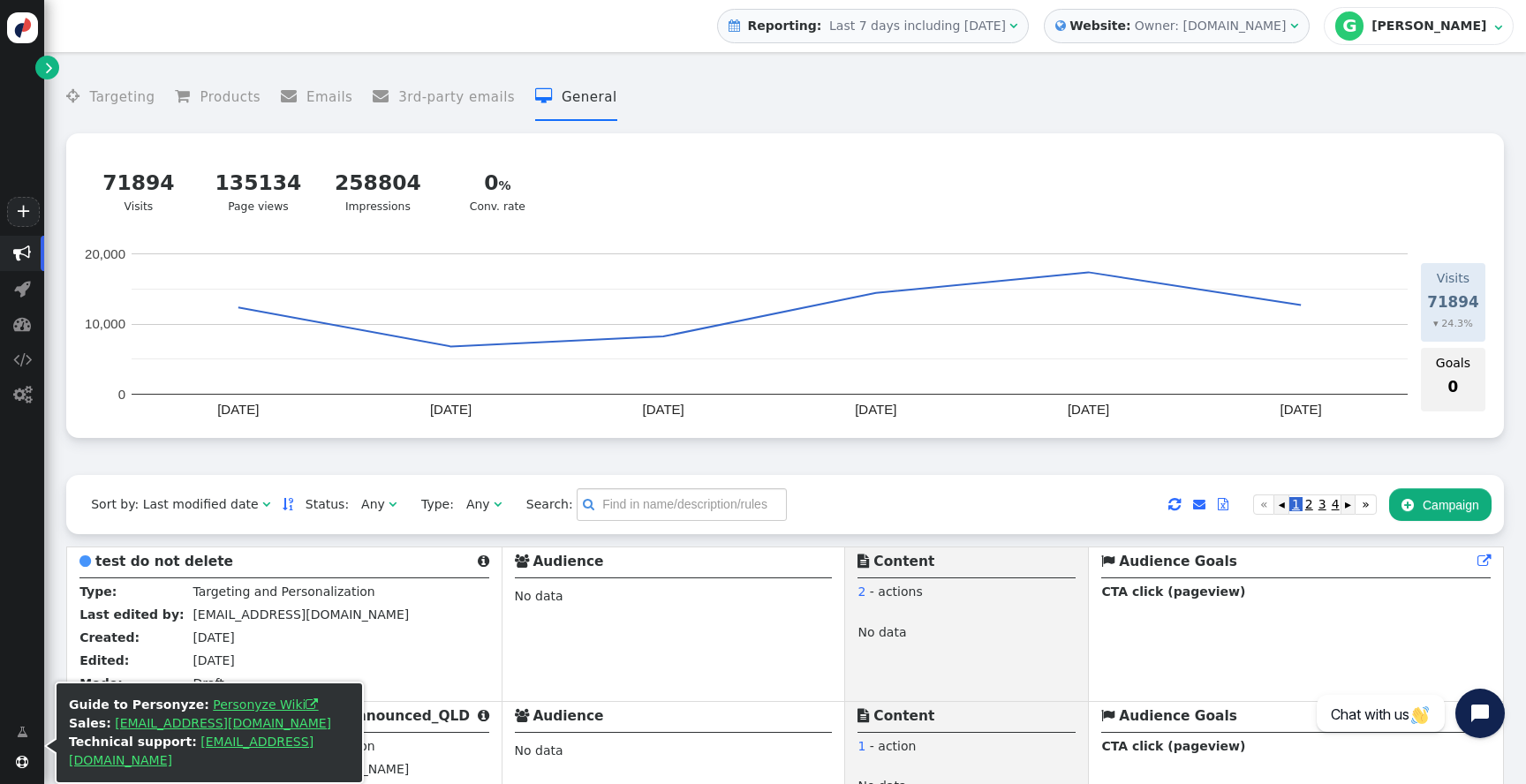
click at [18, 756] on span "" at bounding box center [21, 761] width 12 height 12
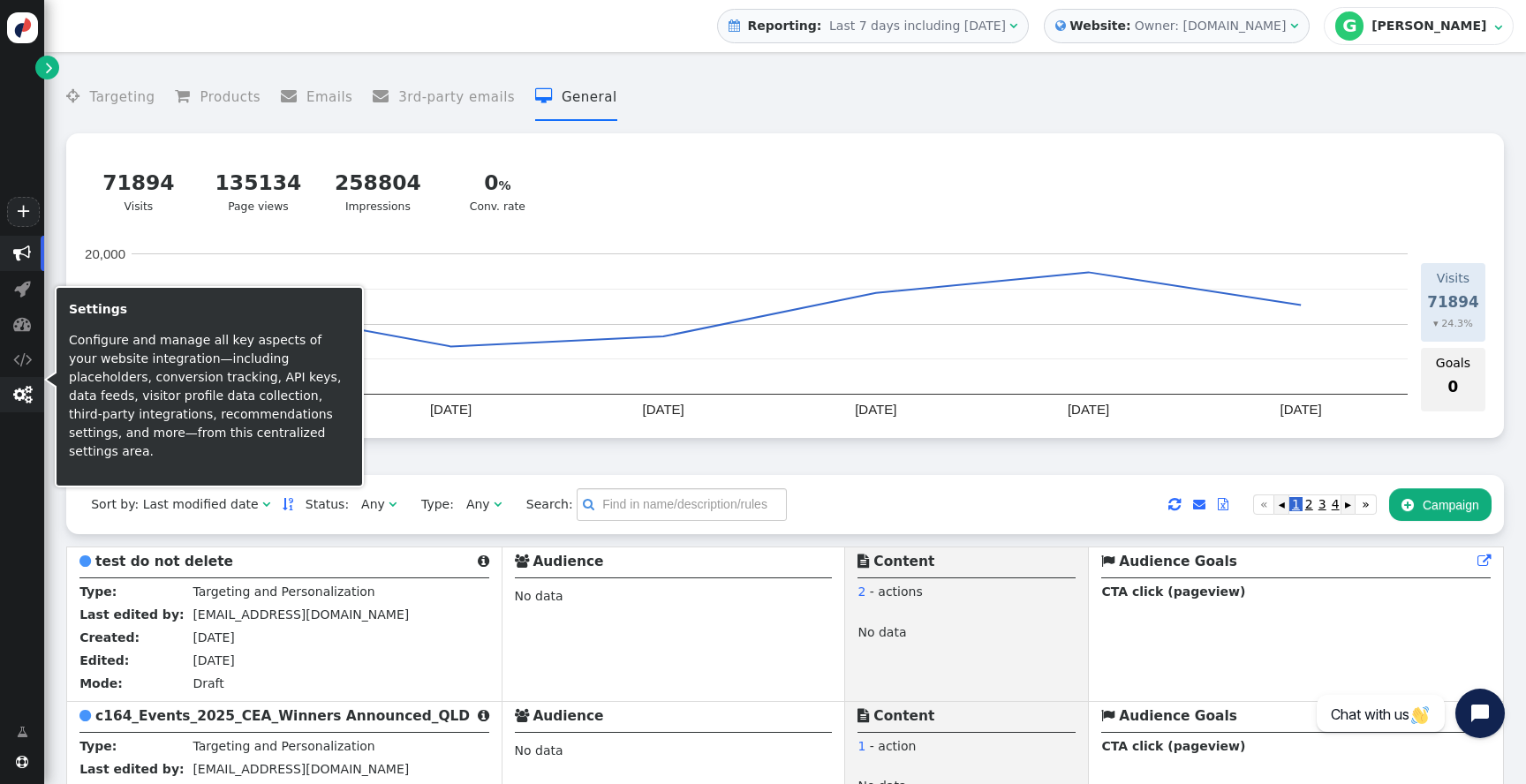
click at [28, 388] on span "" at bounding box center [22, 394] width 18 height 17
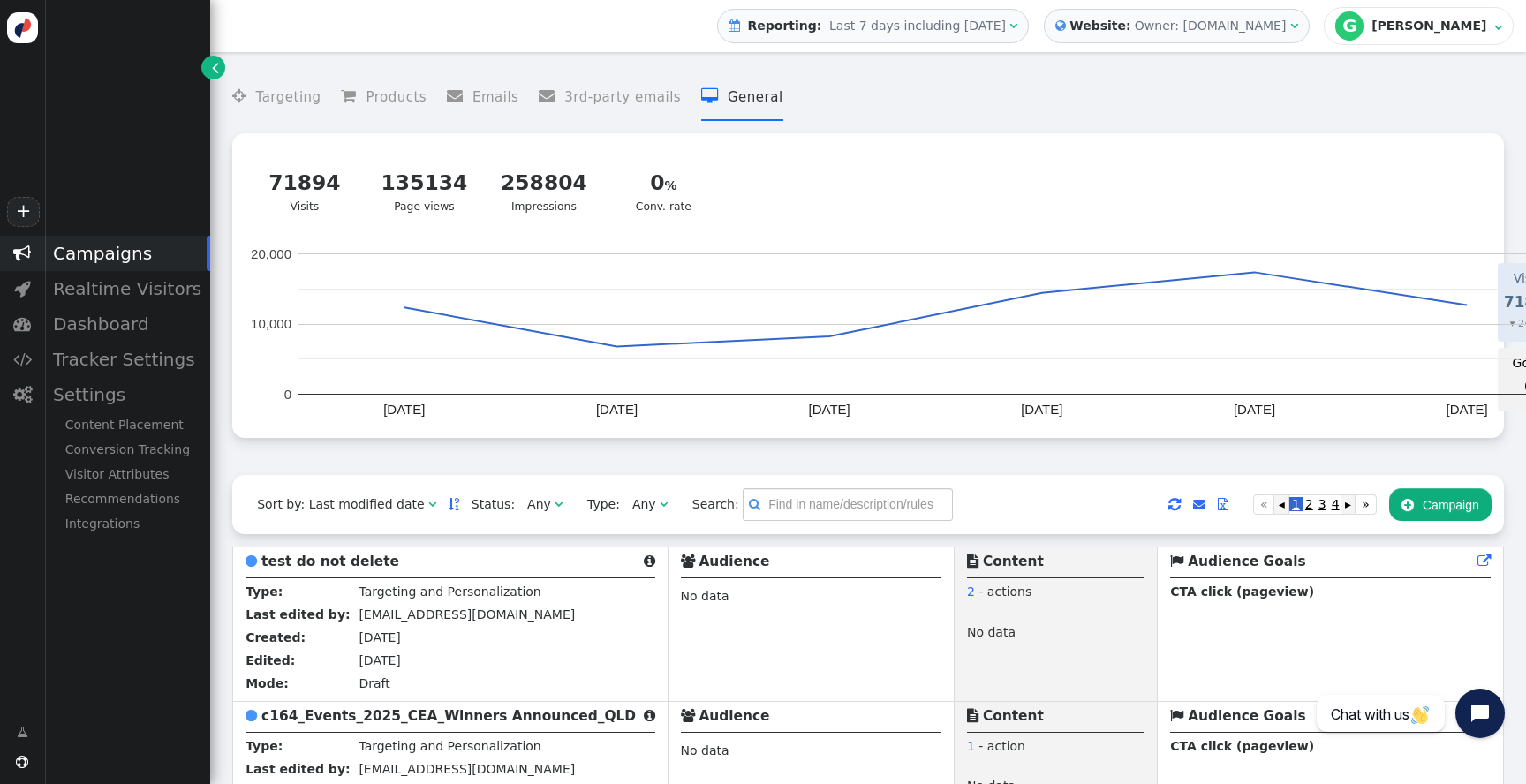
click at [151, 642] on div " Campaigns  Realtime Visitors  Dashboard  Tracker Settings  Settings Conte…" at bounding box center [105, 469] width 210 height 467
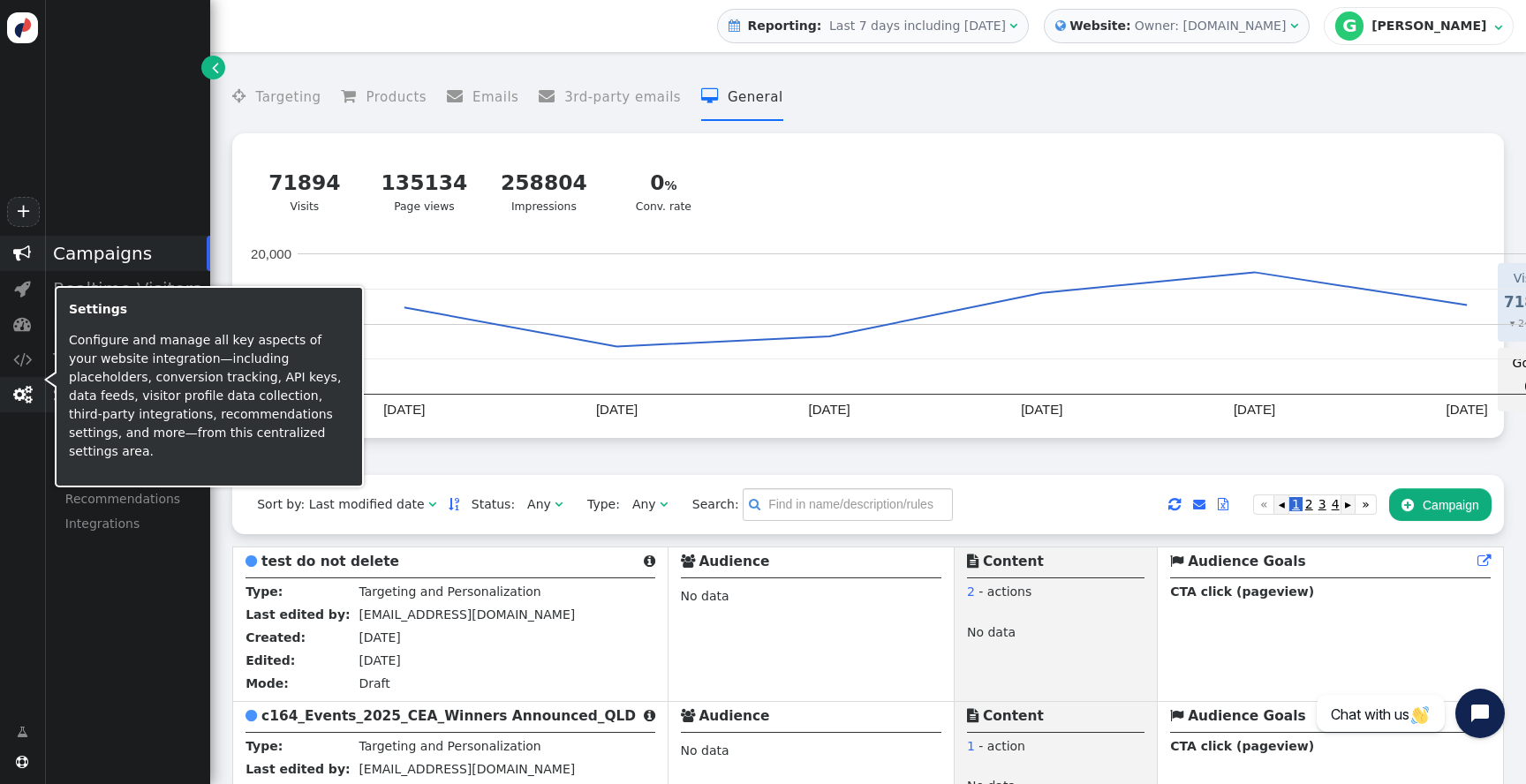
click at [20, 393] on span "" at bounding box center [22, 394] width 18 height 17
click at [69, 572] on div " Campaigns  Realtime Visitors  Dashboard  Tracker Settings  Settings Conte…" at bounding box center [105, 469] width 210 height 467
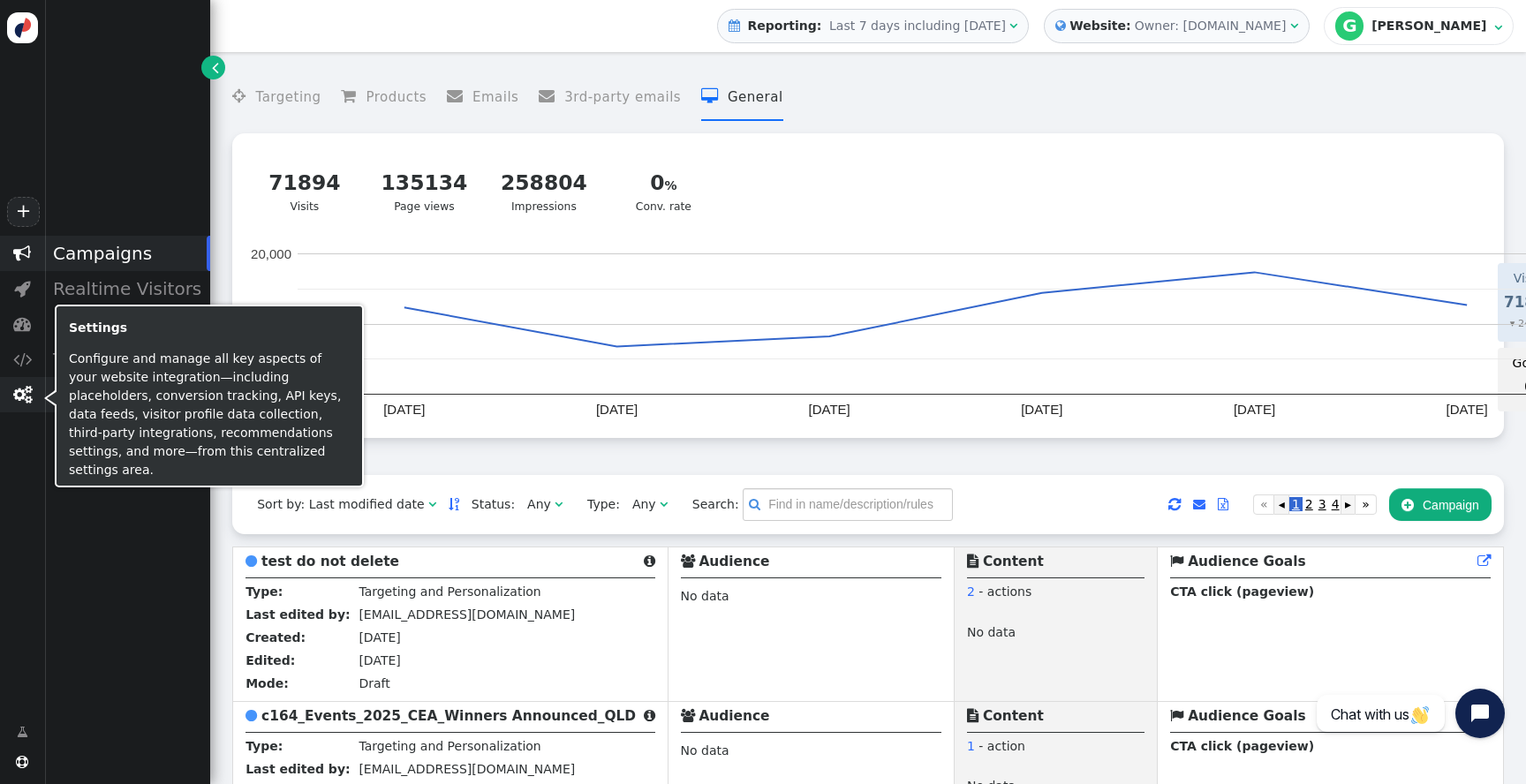
click at [14, 397] on span "" at bounding box center [22, 394] width 18 height 17
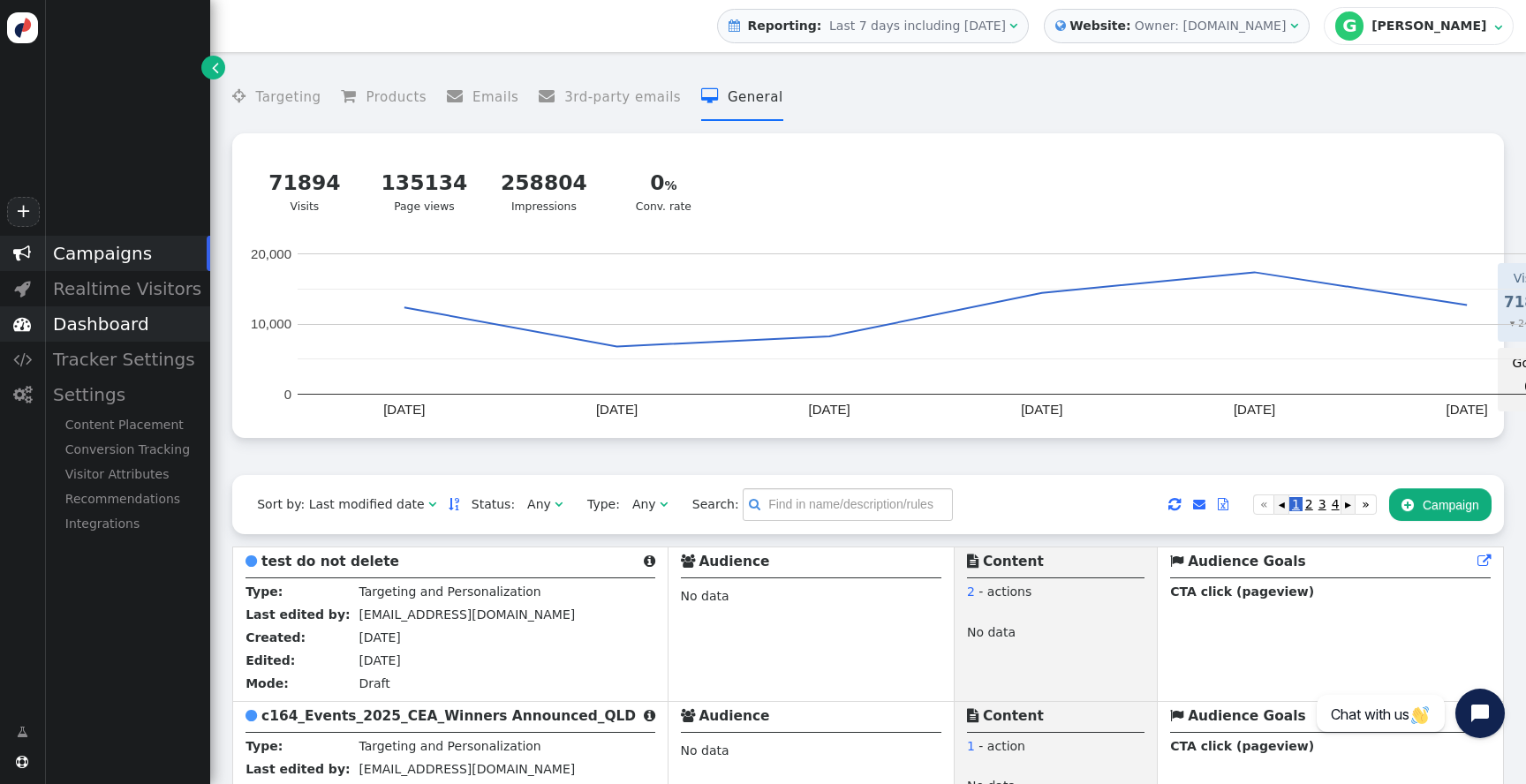
click at [125, 322] on div "Dashboard" at bounding box center [127, 324] width 166 height 35
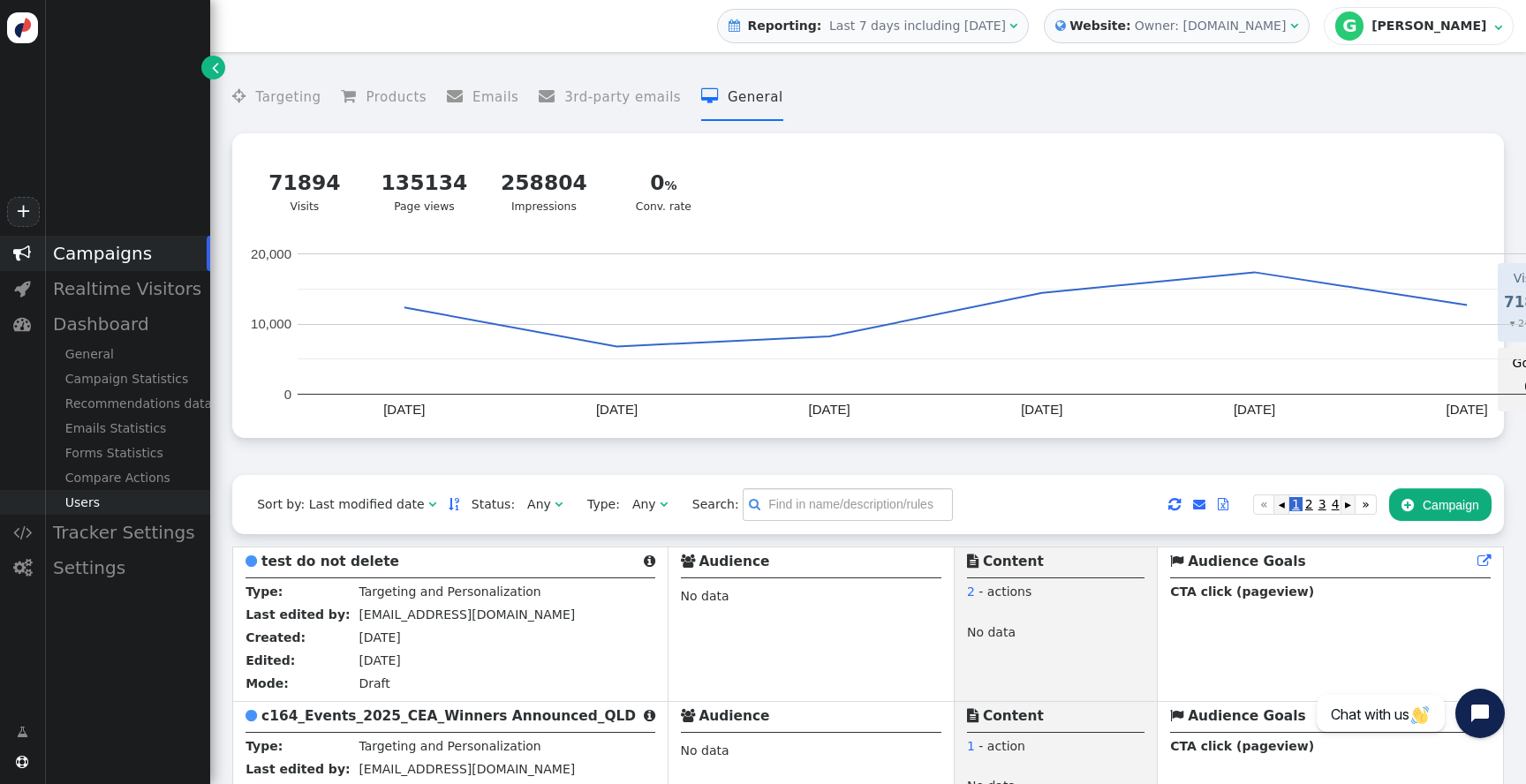
click at [91, 502] on div "Users" at bounding box center [127, 502] width 166 height 25
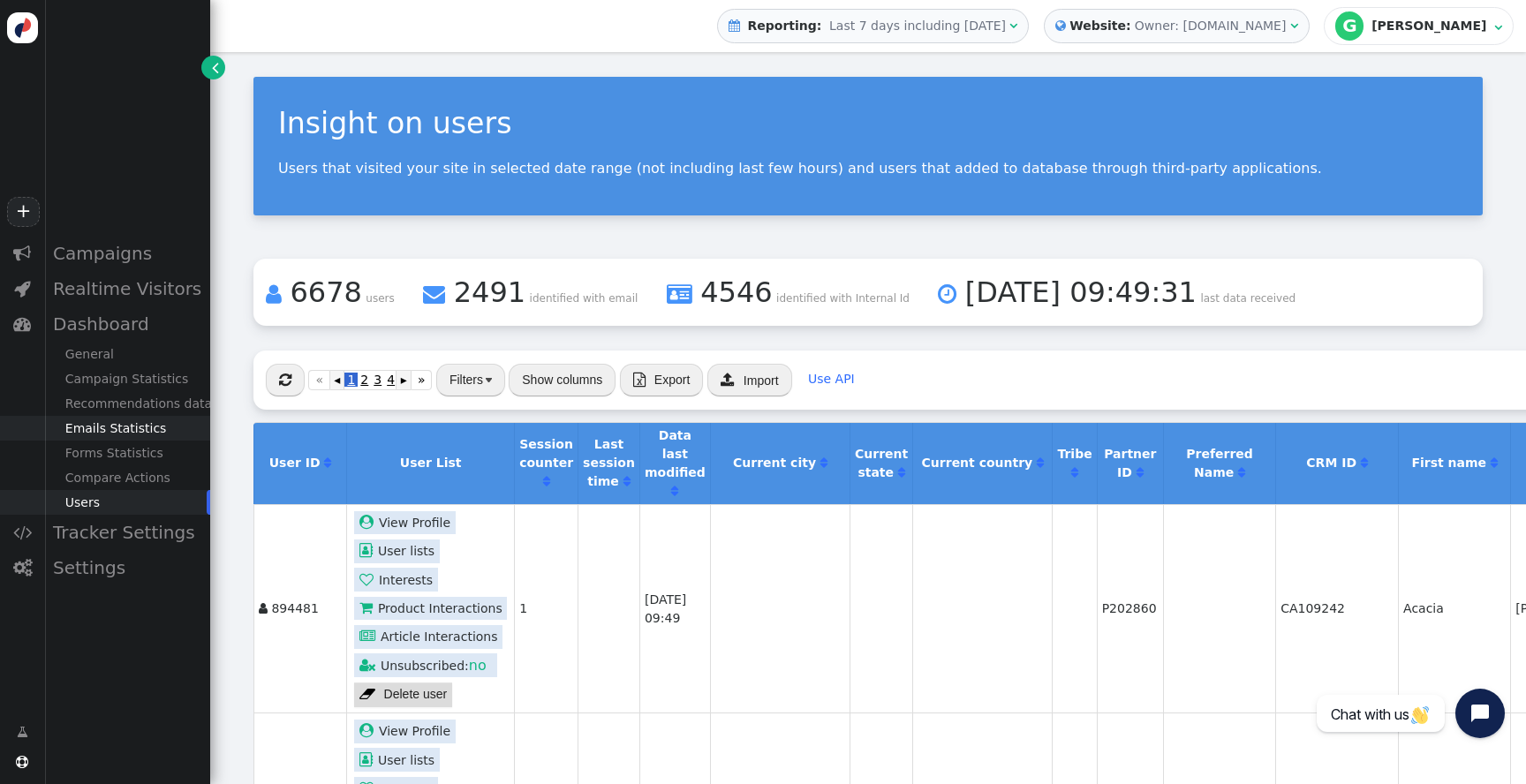
click at [15, 433] on span at bounding box center [22, 428] width 44 height 25
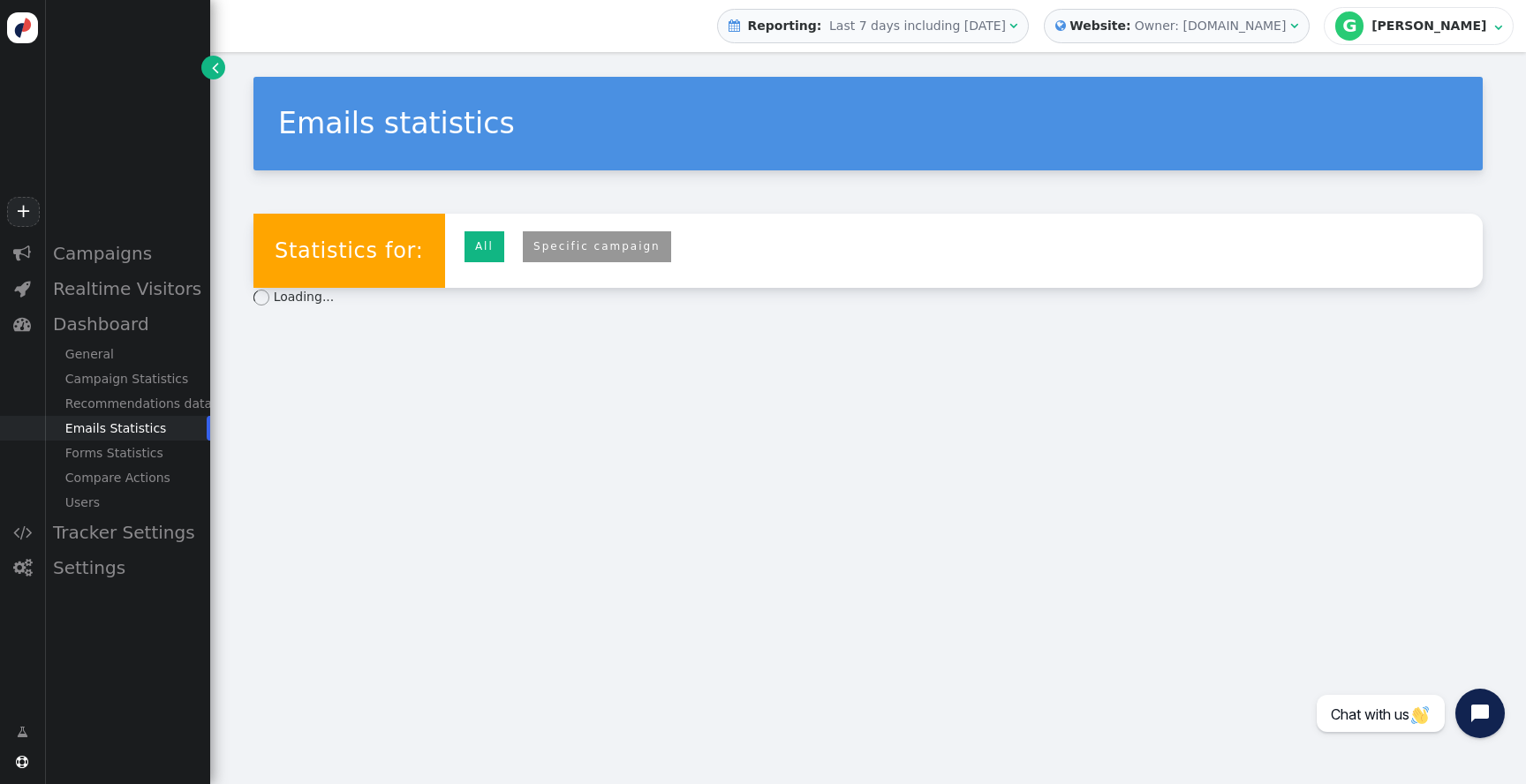
click at [30, 35] on img at bounding box center [23, 28] width 31 height 31
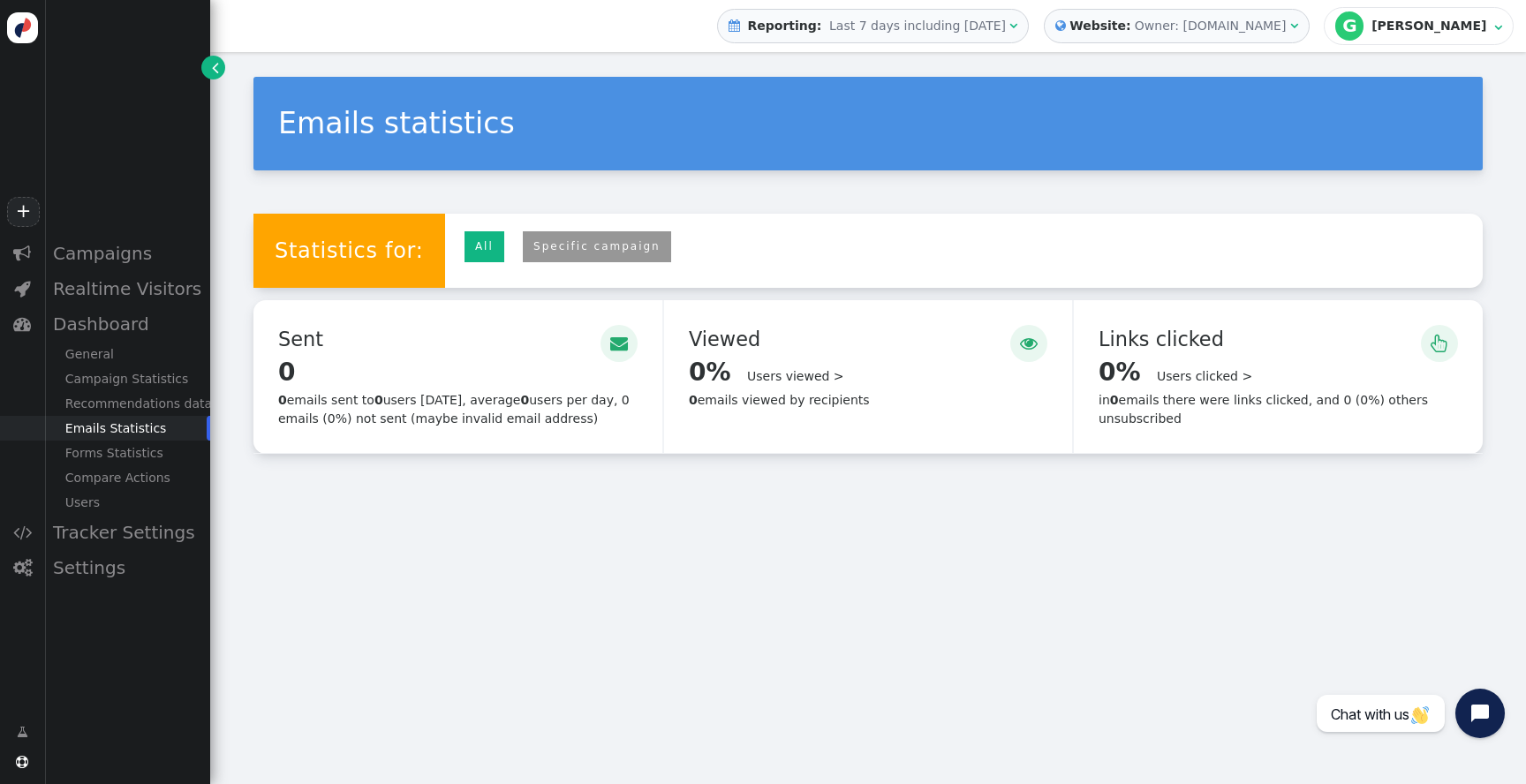
click at [209, 68] on link "" at bounding box center [213, 68] width 24 height 24
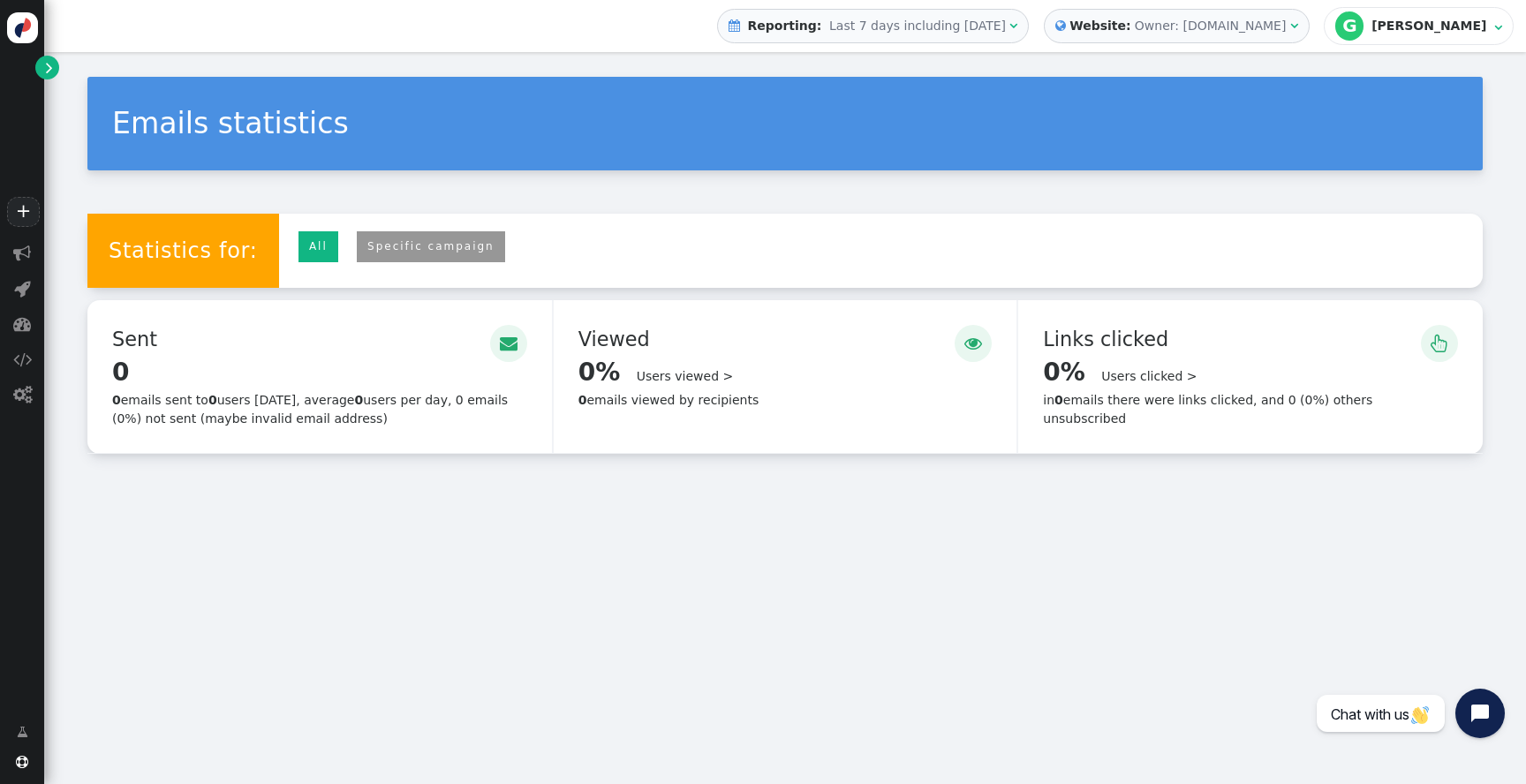
click at [322, 635] on div "Emails statistics Statistics for: All Personyze recommendations Specific campai…" at bounding box center [785, 418] width 1482 height 732
click at [859, 531] on div "Emails statistics Statistics for: All Personyze recommendations Specific campai…" at bounding box center [785, 418] width 1482 height 732
